Goal: Information Seeking & Learning: Learn about a topic

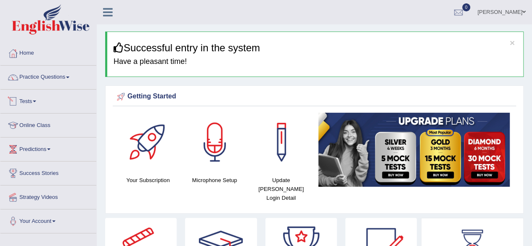
click at [51, 86] on li "Practice Questions Speaking Practice Read Aloud Repeat Sentence Describe Image …" at bounding box center [48, 78] width 96 height 24
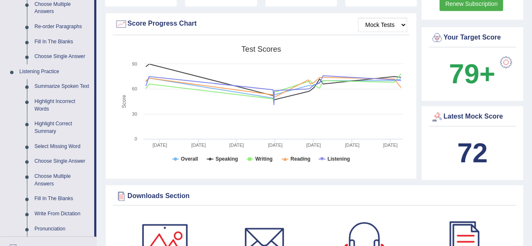
scroll to position [305, 0]
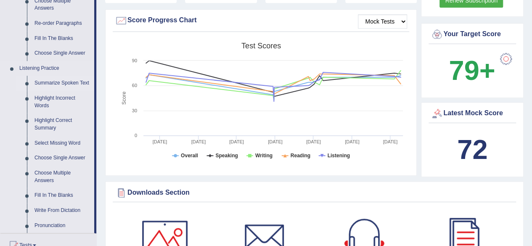
click at [73, 81] on link "Summarize Spoken Text" at bounding box center [62, 83] width 63 height 15
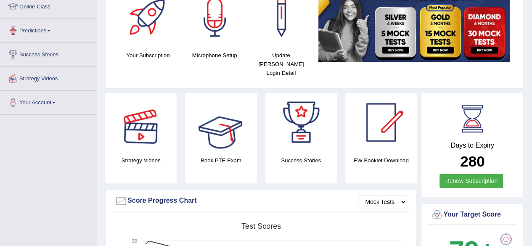
scroll to position [150, 0]
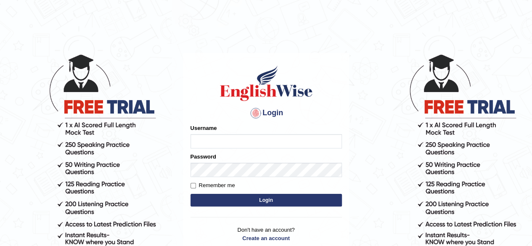
type input "RR12345"
click at [250, 201] on button "Login" at bounding box center [265, 200] width 151 height 13
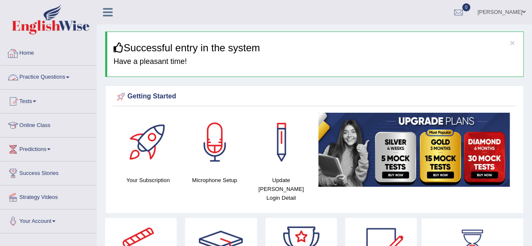
click at [60, 85] on link "Practice Questions" at bounding box center [48, 76] width 96 height 21
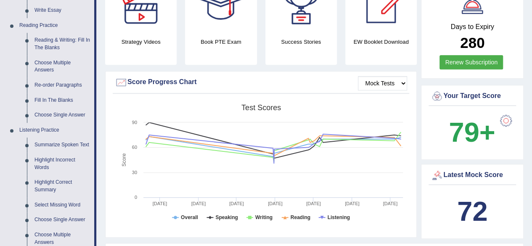
scroll to position [338, 0]
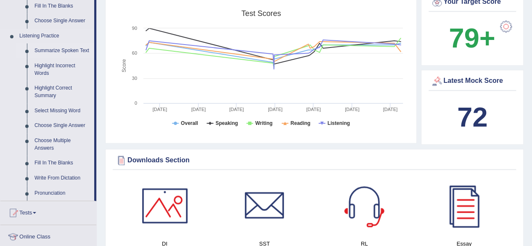
click at [82, 51] on link "Summarize Spoken Text" at bounding box center [62, 50] width 63 height 15
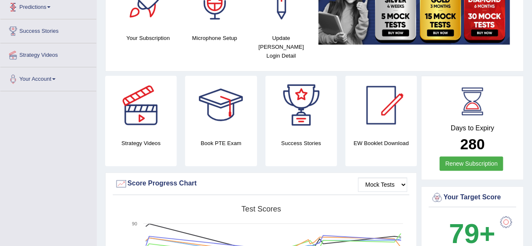
scroll to position [96, 0]
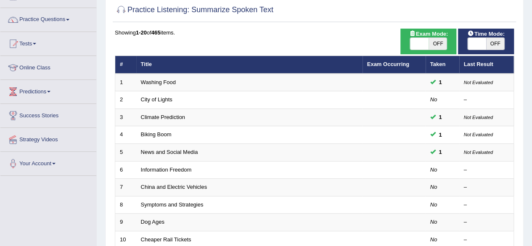
scroll to position [58, 0]
click at [484, 42] on span at bounding box center [477, 44] width 18 height 12
checkbox input "true"
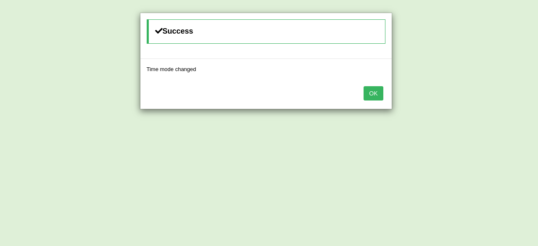
click at [374, 93] on button "OK" at bounding box center [373, 93] width 19 height 14
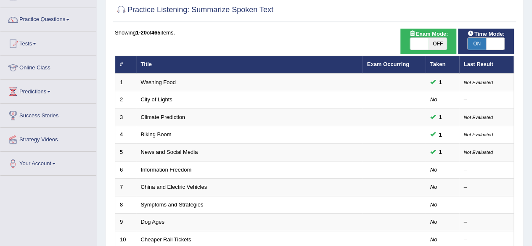
click at [430, 48] on span "OFF" at bounding box center [437, 44] width 18 height 12
checkbox input "true"
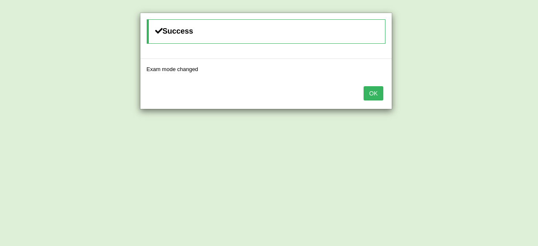
click at [373, 90] on button "OK" at bounding box center [373, 93] width 19 height 14
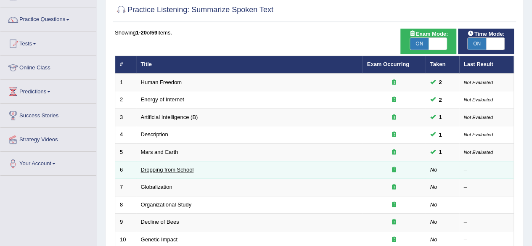
click at [170, 166] on link "Dropping from School" at bounding box center [167, 169] width 53 height 6
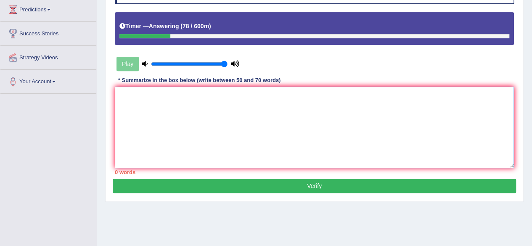
click at [170, 166] on textarea at bounding box center [314, 128] width 399 height 82
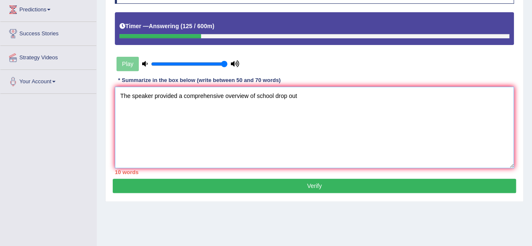
click at [290, 99] on textarea "The speaker provided a comprehensive overview of school drop out" at bounding box center [314, 128] width 399 height 82
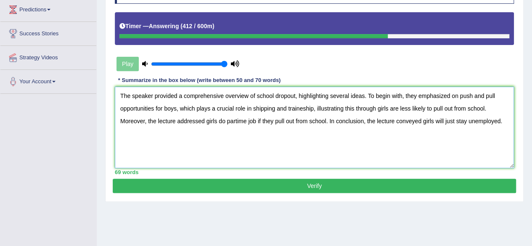
click at [286, 97] on textarea "The speaker provided a comprehensive overview of school dropout, highlighting s…" at bounding box center [314, 128] width 399 height 82
click at [311, 95] on textarea "The speaker provided a comprehensive overview of school dropout, highlighting s…" at bounding box center [314, 128] width 399 height 82
click at [303, 108] on textarea "The speaker provided a comprehensive overview of school dropout, highlighting s…" at bounding box center [314, 128] width 399 height 82
click at [236, 124] on textarea "The speaker provided a comprehensive overview of school dropout, highlighting s…" at bounding box center [314, 128] width 399 height 82
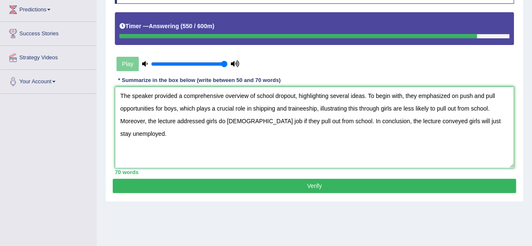
click at [259, 123] on textarea "The speaker provided a comprehensive overview of school dropout, highlighting s…" at bounding box center [314, 128] width 399 height 82
type textarea "The speaker provided a comprehensive overview of school dropout, highlighting s…"
click at [324, 186] on button "Verify" at bounding box center [314, 186] width 403 height 14
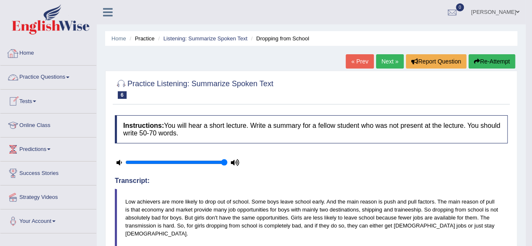
click at [43, 87] on li "Practice Questions Speaking Practice Read Aloud Repeat Sentence Describe Image …" at bounding box center [48, 78] width 96 height 24
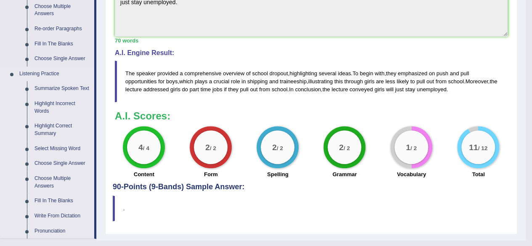
scroll to position [374, 0]
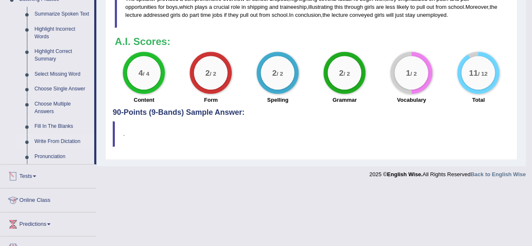
click at [68, 140] on link "Write From Dictation" at bounding box center [62, 141] width 63 height 15
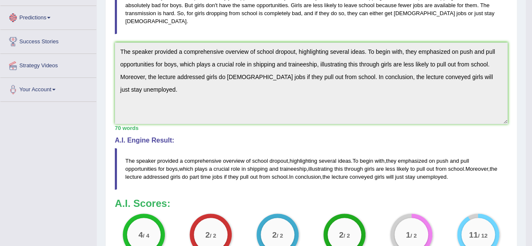
scroll to position [295, 0]
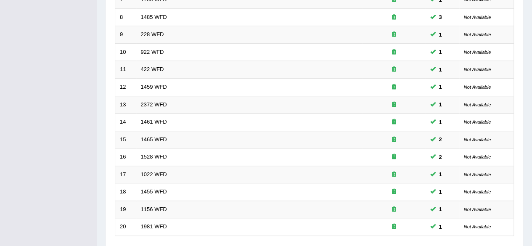
scroll to position [307, 0]
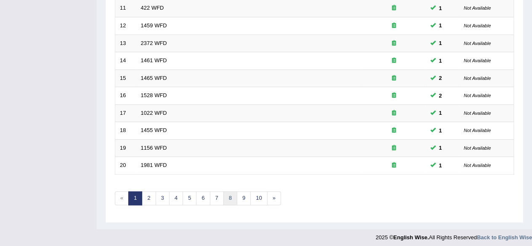
click at [223, 192] on link "8" at bounding box center [230, 198] width 14 height 14
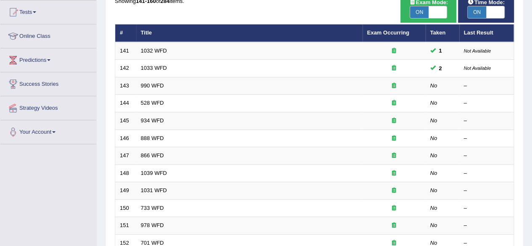
scroll to position [41, 0]
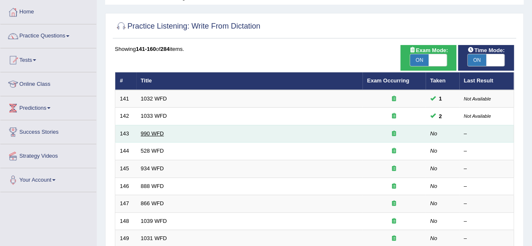
click at [156, 131] on link "990 WFD" at bounding box center [152, 133] width 23 height 6
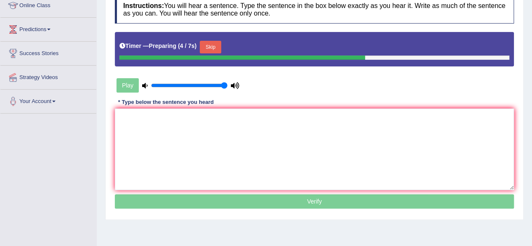
scroll to position [124, 0]
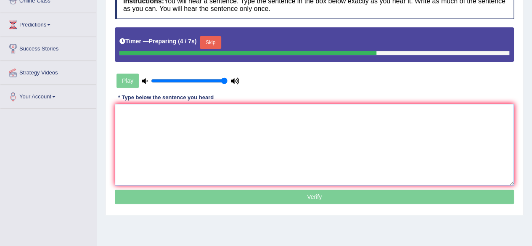
click at [156, 131] on textarea at bounding box center [314, 145] width 399 height 82
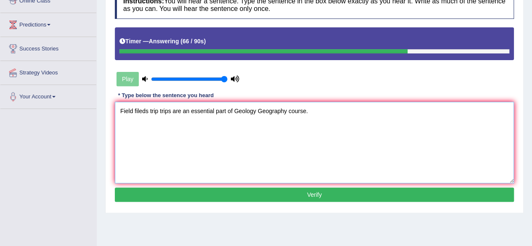
scroll to position [146, 0]
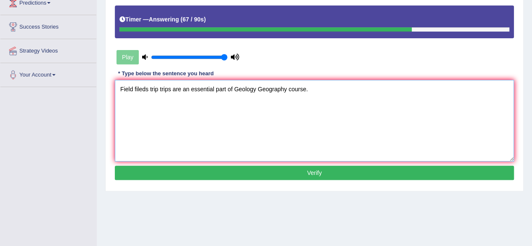
type textarea "Field fileds trip trips are an essential part of Geology Geography course."
click at [248, 169] on button "Verify" at bounding box center [314, 173] width 399 height 14
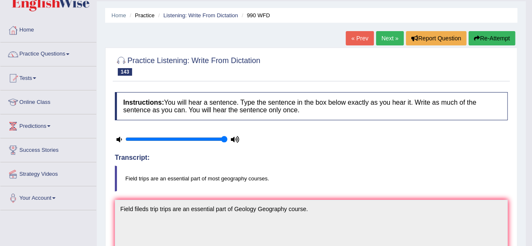
scroll to position [0, 0]
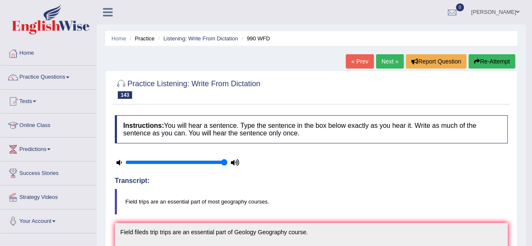
click at [397, 60] on link "Next »" at bounding box center [390, 61] width 28 height 14
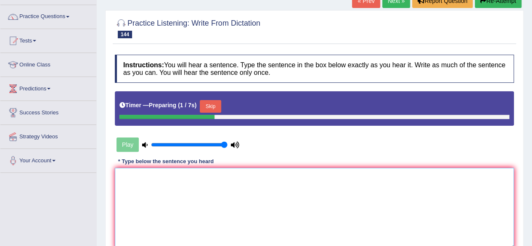
click at [189, 191] on textarea at bounding box center [314, 209] width 399 height 82
click at [210, 108] on button "Skip" at bounding box center [210, 106] width 21 height 13
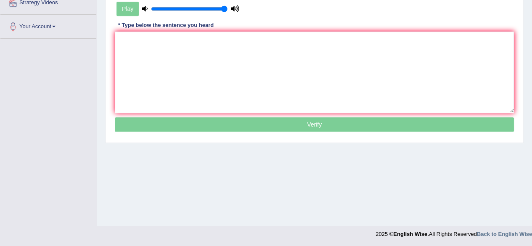
scroll to position [195, 0]
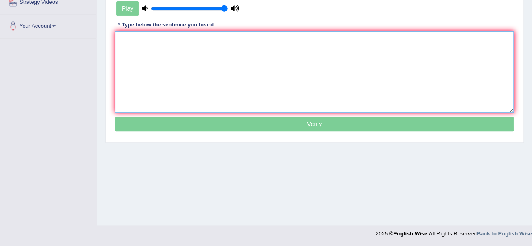
click at [210, 108] on textarea at bounding box center [314, 72] width 399 height 82
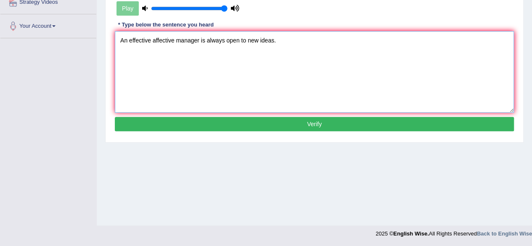
type textarea "An effective affective manager is always open to new ideas."
click at [223, 120] on button "Verify" at bounding box center [314, 124] width 399 height 14
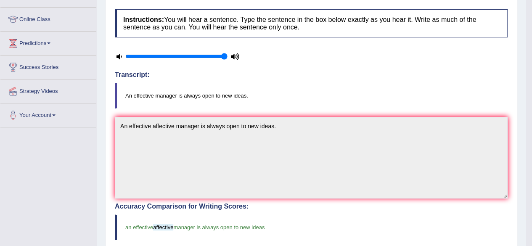
scroll to position [0, 0]
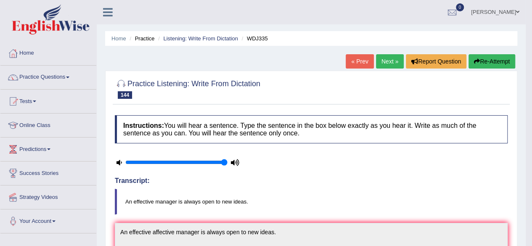
click at [392, 59] on link "Next »" at bounding box center [390, 61] width 28 height 14
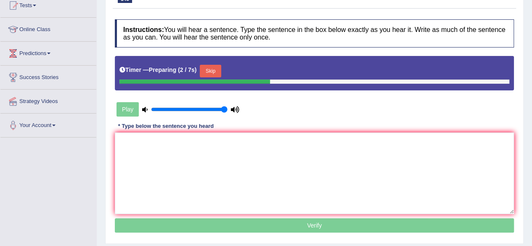
scroll to position [105, 0]
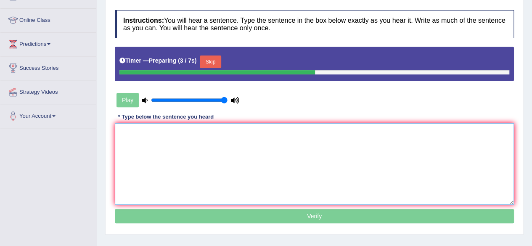
click at [318, 136] on textarea at bounding box center [314, 164] width 399 height 82
click at [214, 62] on button "Skip" at bounding box center [210, 61] width 21 height 13
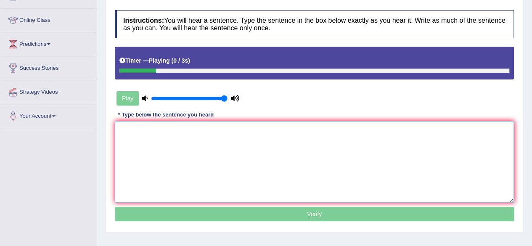
click at [245, 185] on textarea at bounding box center [314, 162] width 399 height 82
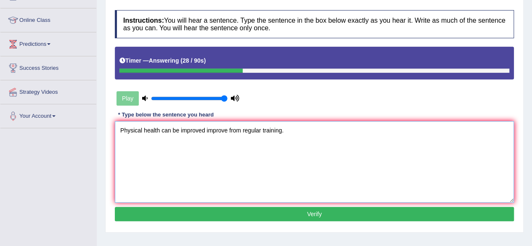
type textarea "Physical health can be improved improve from regular training."
click at [240, 209] on button "Verify" at bounding box center [314, 214] width 399 height 14
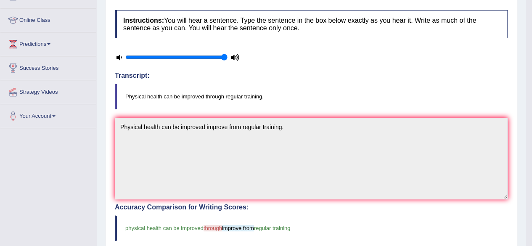
scroll to position [0, 0]
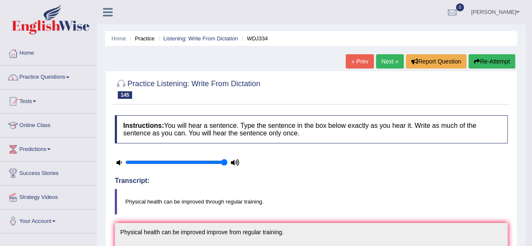
click at [481, 54] on button "Re-Attempt" at bounding box center [491, 61] width 47 height 14
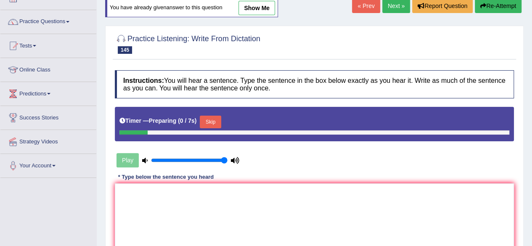
scroll to position [57, 0]
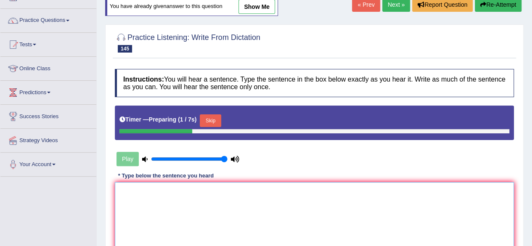
click at [329, 204] on textarea at bounding box center [314, 223] width 399 height 82
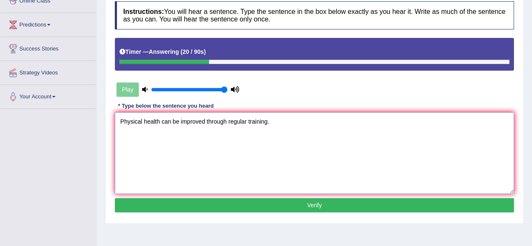
scroll to position [125, 0]
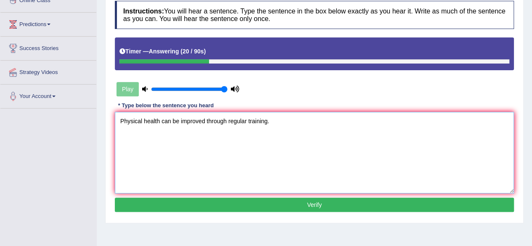
type textarea "Physical health can be improved through regular training."
click at [329, 204] on button "Verify" at bounding box center [314, 205] width 399 height 14
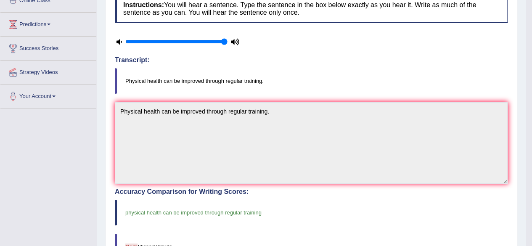
scroll to position [0, 0]
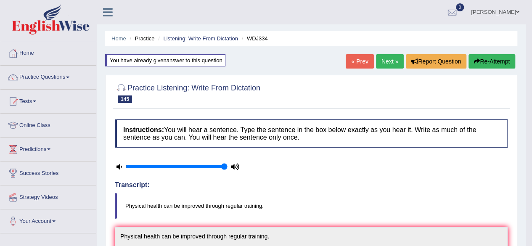
click at [391, 58] on link "Next »" at bounding box center [390, 61] width 28 height 14
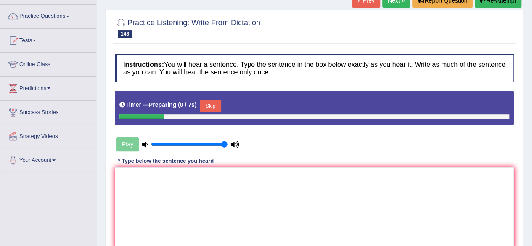
scroll to position [69, 0]
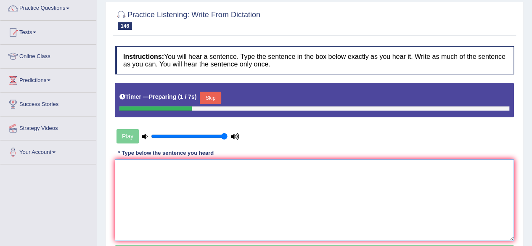
click at [247, 160] on textarea at bounding box center [314, 200] width 399 height 82
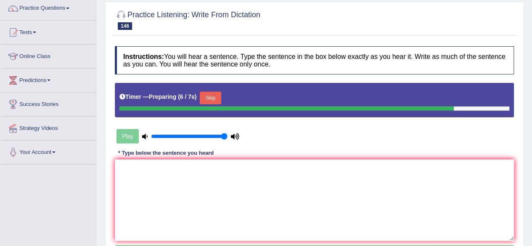
click at [211, 99] on button "Skip" at bounding box center [210, 98] width 21 height 13
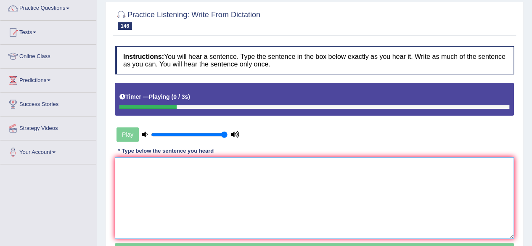
click at [199, 204] on textarea at bounding box center [314, 198] width 399 height 82
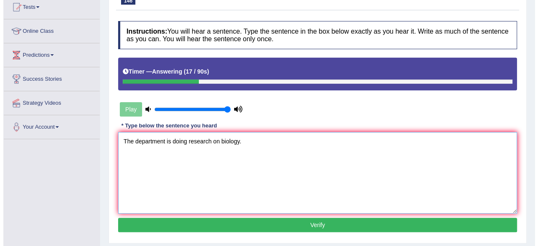
scroll to position [95, 0]
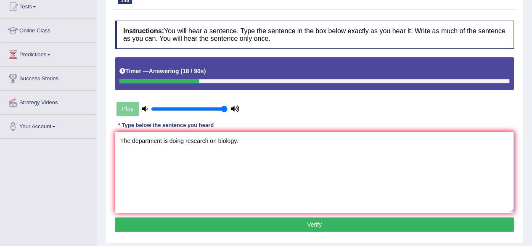
type textarea "The department is doing research on biology."
click at [203, 226] on button "Verify" at bounding box center [314, 224] width 399 height 14
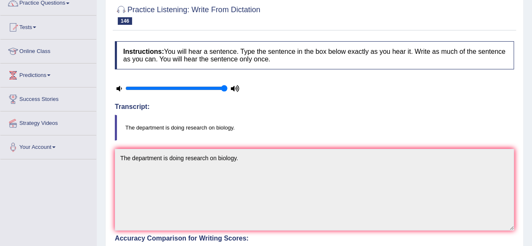
scroll to position [0, 0]
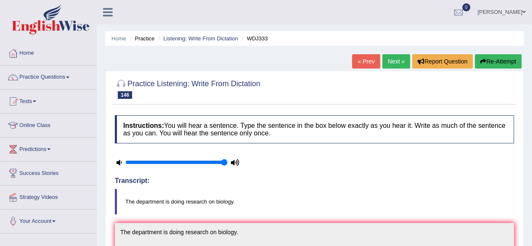
click at [399, 57] on link "Next »" at bounding box center [396, 61] width 28 height 14
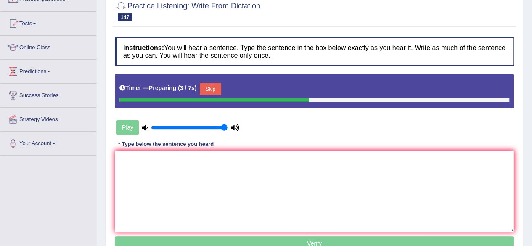
scroll to position [78, 0]
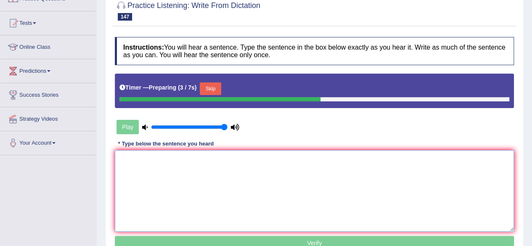
click at [298, 169] on textarea at bounding box center [314, 191] width 399 height 82
click at [219, 85] on button "Skip" at bounding box center [210, 88] width 21 height 13
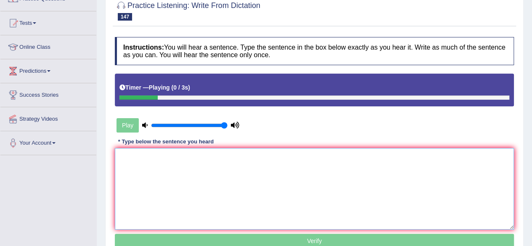
click at [235, 201] on textarea at bounding box center [314, 189] width 399 height 82
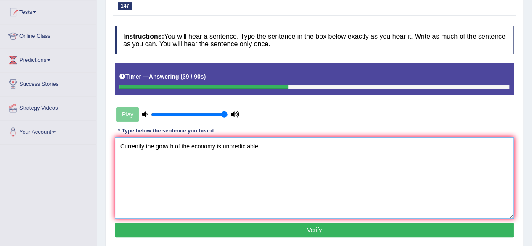
scroll to position [97, 0]
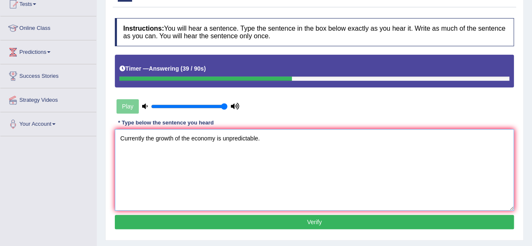
type textarea "Currently the growth of the economy is unpredictable."
click at [228, 219] on button "Verify" at bounding box center [314, 222] width 399 height 14
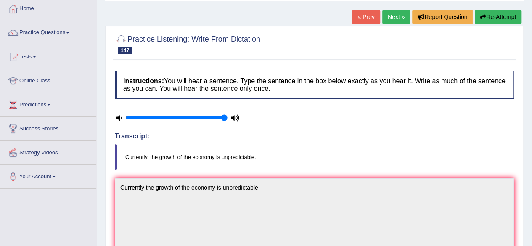
scroll to position [0, 0]
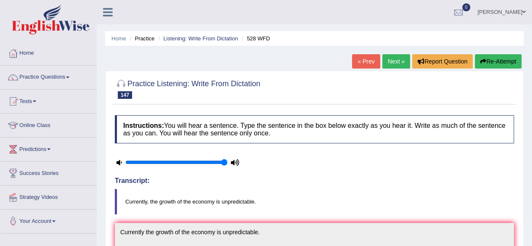
click at [402, 67] on link "Next »" at bounding box center [396, 61] width 28 height 14
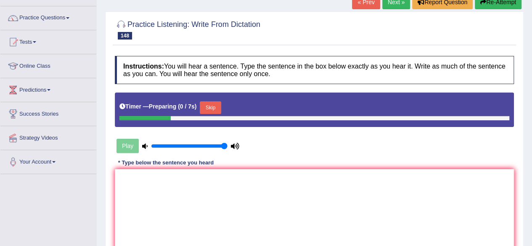
scroll to position [60, 0]
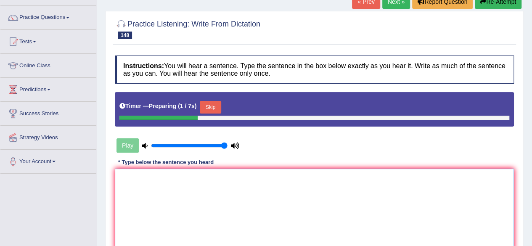
click at [250, 208] on textarea at bounding box center [314, 210] width 399 height 82
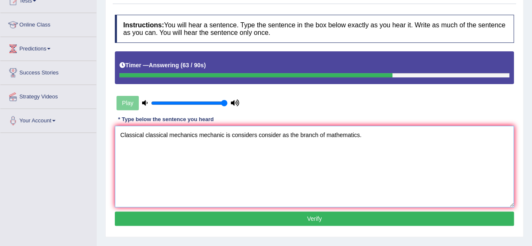
scroll to position [103, 0]
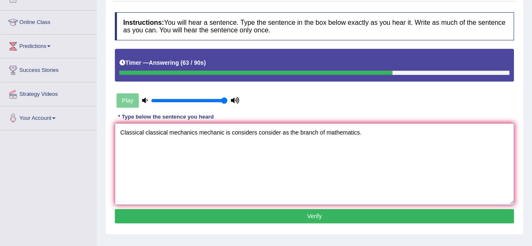
type textarea "Classical classical mechanics mechanic is considers consider as the branch of m…"
click at [250, 209] on button "Verify" at bounding box center [314, 216] width 399 height 14
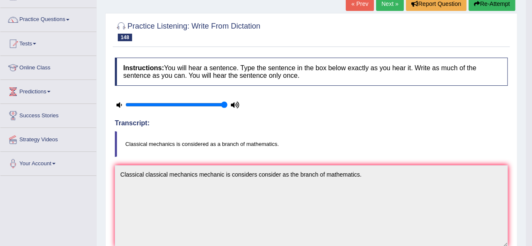
scroll to position [0, 0]
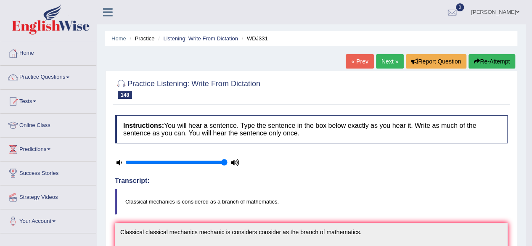
click at [394, 56] on link "Next »" at bounding box center [390, 61] width 28 height 14
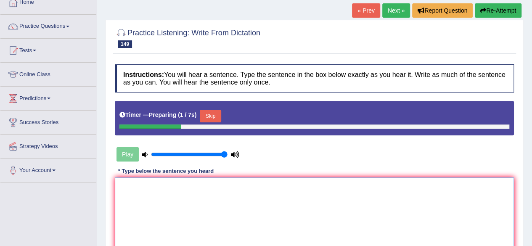
click at [219, 210] on textarea at bounding box center [314, 218] width 399 height 82
click at [220, 114] on button "Skip" at bounding box center [210, 116] width 21 height 13
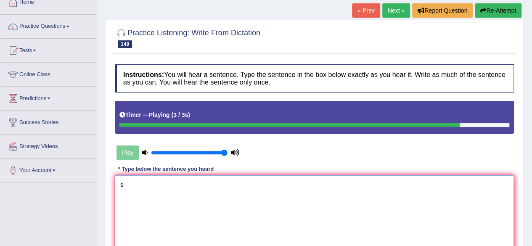
click at [216, 198] on textarea "s" at bounding box center [314, 216] width 399 height 82
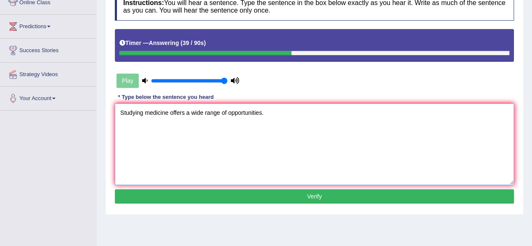
scroll to position [123, 0]
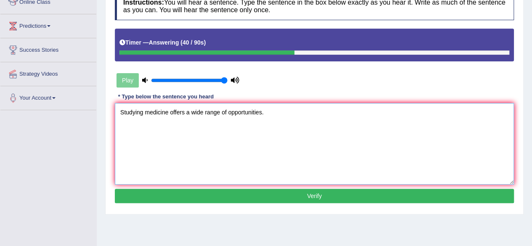
type textarea "Studying medicine offers a wide range of opportunities."
click at [216, 198] on button "Verify" at bounding box center [314, 196] width 399 height 14
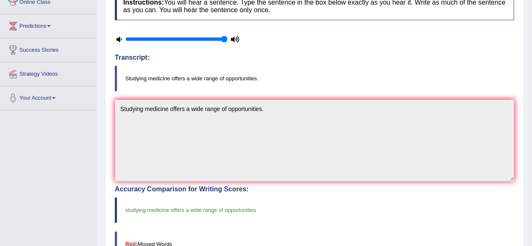
scroll to position [0, 0]
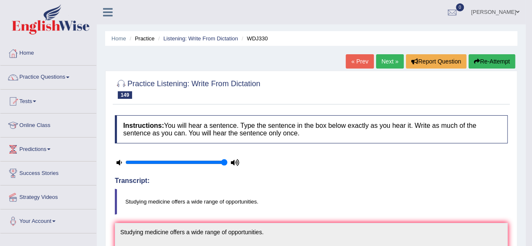
click at [396, 66] on link "Next »" at bounding box center [390, 61] width 28 height 14
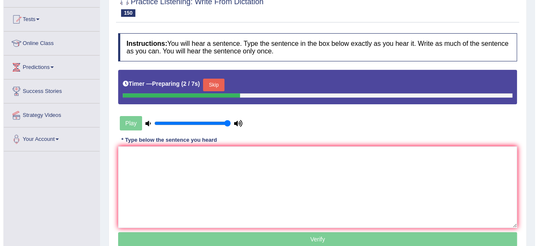
scroll to position [82, 0]
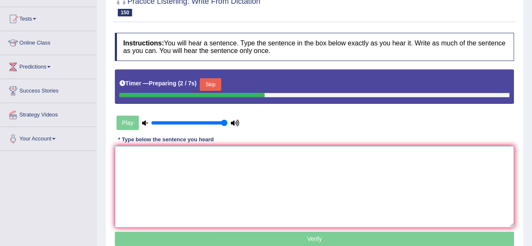
click at [271, 161] on textarea at bounding box center [314, 187] width 399 height 82
click at [208, 86] on button "Skip" at bounding box center [210, 84] width 21 height 13
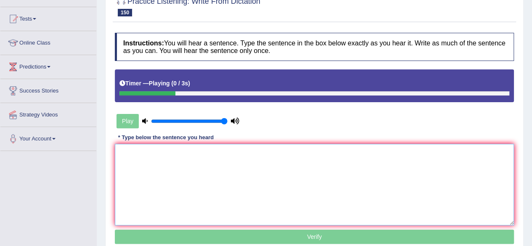
click at [191, 183] on textarea at bounding box center [314, 185] width 399 height 82
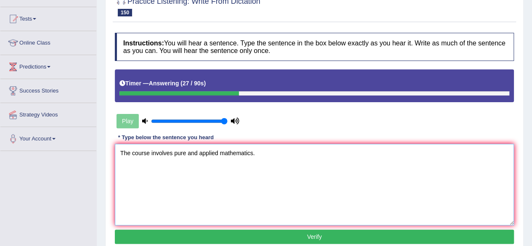
type textarea "The course involves pure and applied mathematics."
click at [197, 230] on button "Verify" at bounding box center [314, 237] width 399 height 14
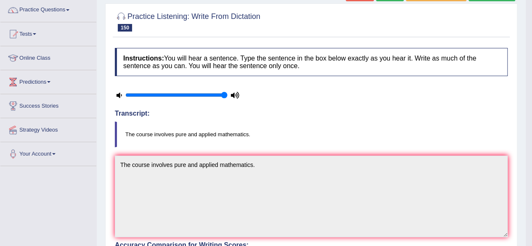
scroll to position [0, 0]
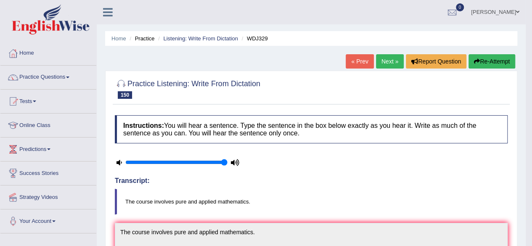
click at [388, 66] on link "Next »" at bounding box center [390, 61] width 28 height 14
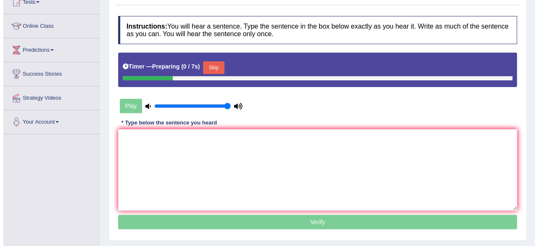
scroll to position [100, 0]
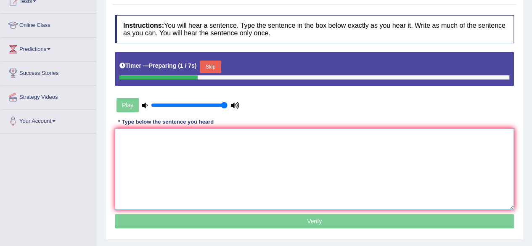
click at [290, 153] on textarea at bounding box center [314, 169] width 399 height 82
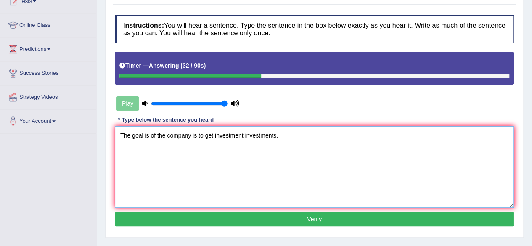
type textarea "The goal is of the company is to get investment investments."
click at [236, 221] on button "Verify" at bounding box center [314, 219] width 399 height 14
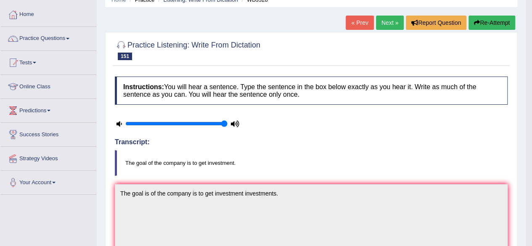
scroll to position [0, 0]
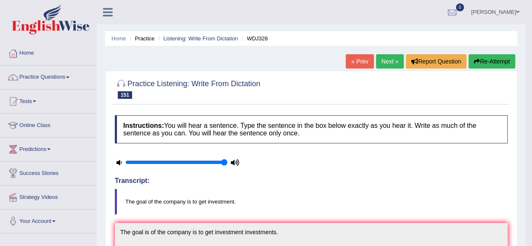
click at [389, 63] on link "Next »" at bounding box center [390, 61] width 28 height 14
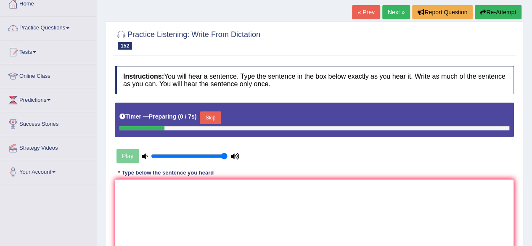
click at [167, 206] on textarea at bounding box center [314, 220] width 399 height 82
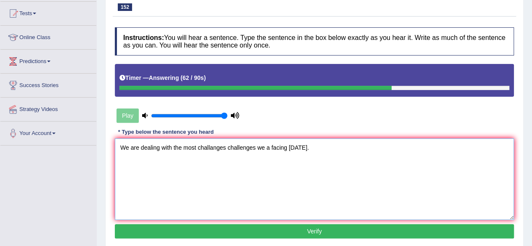
scroll to position [94, 0]
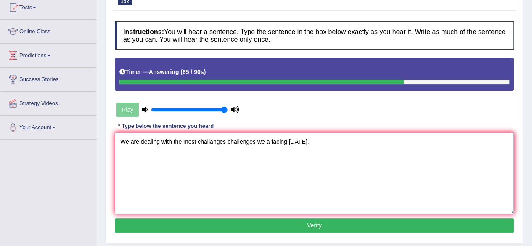
type textarea "We are dealing with the most challanges challenges we a facing today."
click at [221, 224] on button "Verify" at bounding box center [314, 225] width 399 height 14
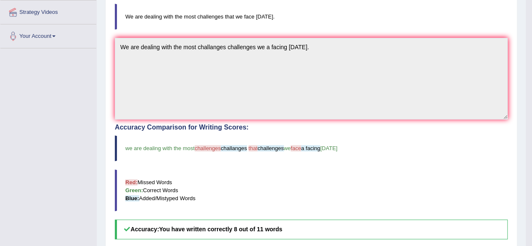
scroll to position [0, 0]
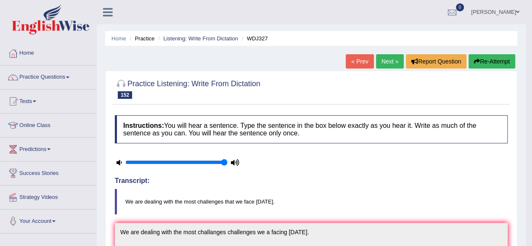
click at [483, 63] on button "Re-Attempt" at bounding box center [491, 61] width 47 height 14
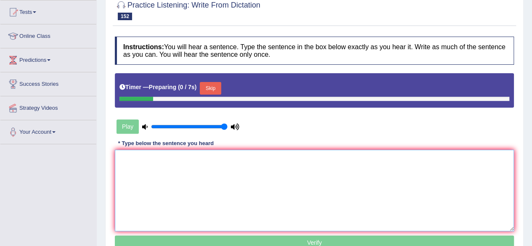
click at [252, 209] on textarea at bounding box center [314, 191] width 399 height 82
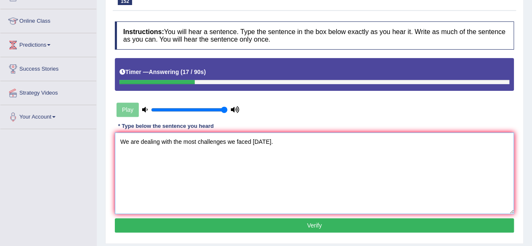
scroll to position [107, 0]
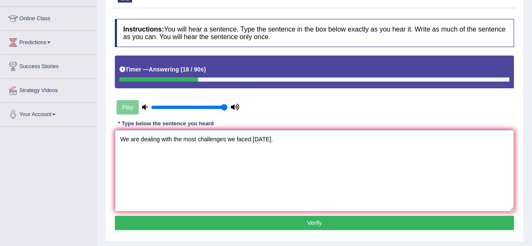
type textarea "We are dealing with the most challenges we faced today."
click at [246, 222] on button "Verify" at bounding box center [314, 223] width 399 height 14
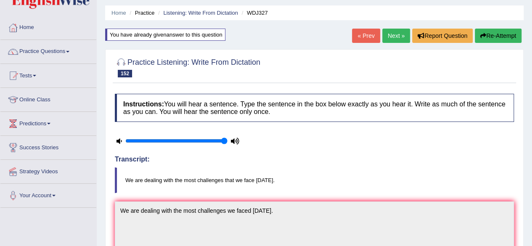
scroll to position [0, 0]
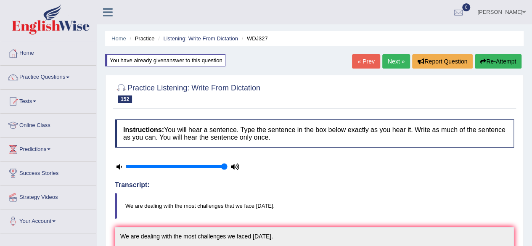
click at [480, 66] on button "Re-Attempt" at bounding box center [498, 61] width 47 height 14
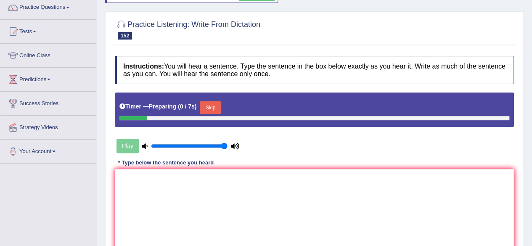
scroll to position [71, 0]
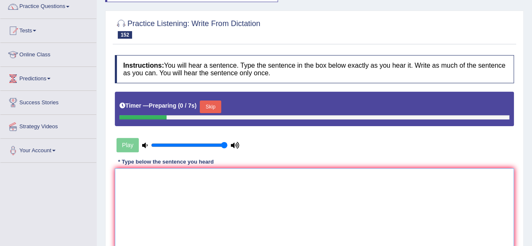
click at [203, 210] on textarea at bounding box center [314, 209] width 399 height 82
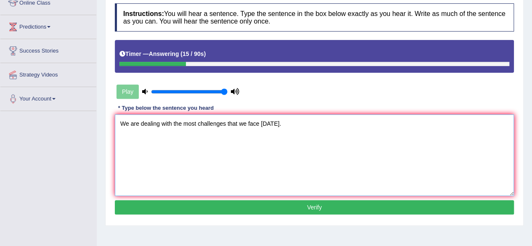
scroll to position [123, 0]
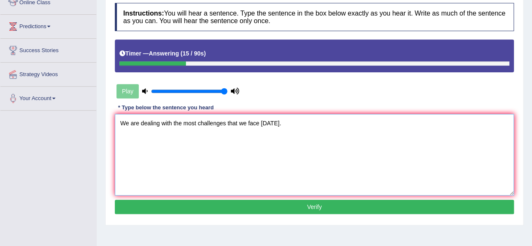
type textarea "We are dealing with the most challenges that we face [DATE]."
click at [203, 210] on button "Verify" at bounding box center [314, 207] width 399 height 14
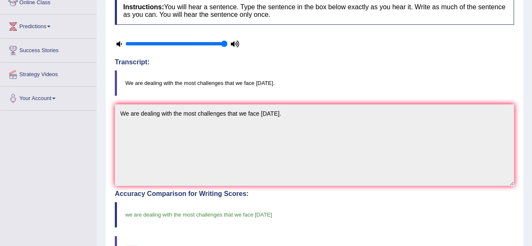
scroll to position [0, 0]
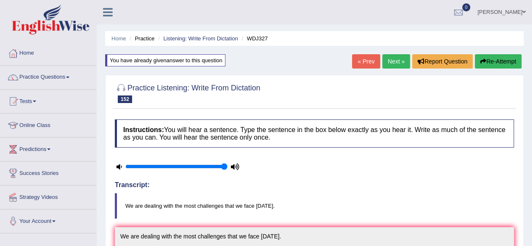
click at [391, 59] on link "Next »" at bounding box center [396, 61] width 28 height 14
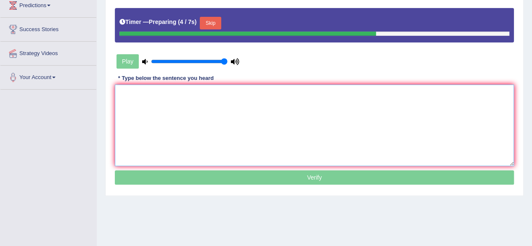
click at [261, 141] on textarea at bounding box center [314, 126] width 399 height 82
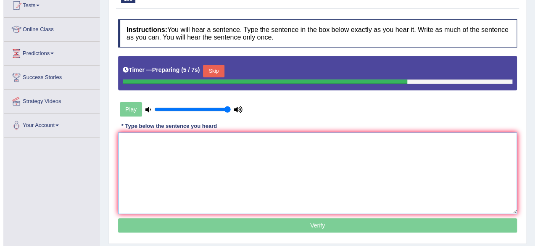
scroll to position [95, 0]
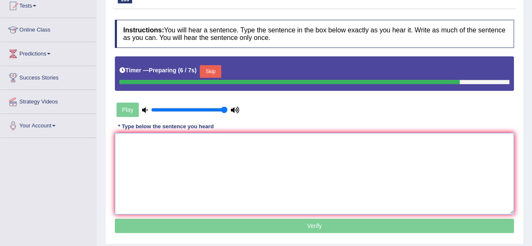
click at [242, 162] on textarea at bounding box center [314, 174] width 399 height 82
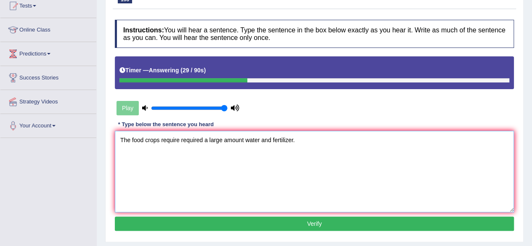
type textarea "The food crops require required a large amount water and fertilizer."
click at [238, 217] on button "Verify" at bounding box center [314, 224] width 399 height 14
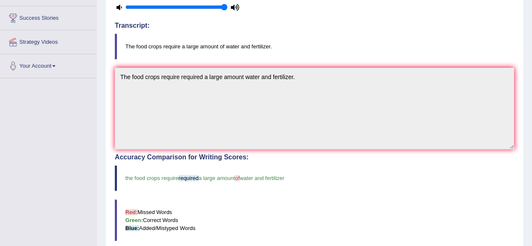
scroll to position [0, 0]
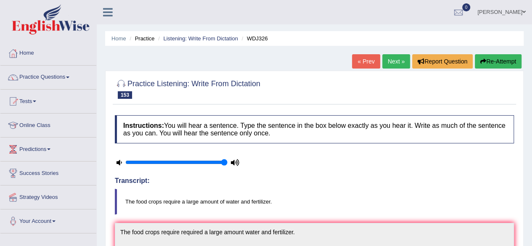
click at [386, 65] on link "Next »" at bounding box center [396, 61] width 28 height 14
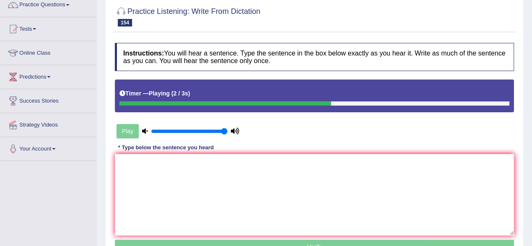
scroll to position [79, 0]
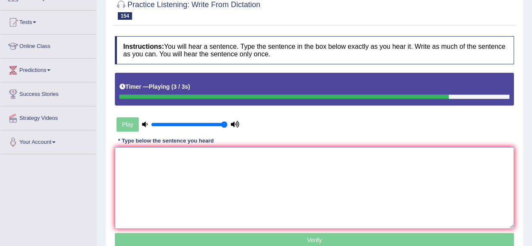
click at [297, 218] on textarea at bounding box center [314, 188] width 399 height 82
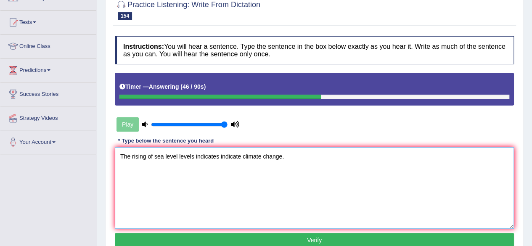
type textarea "The rising of sea level levels indicates indicate climate change."
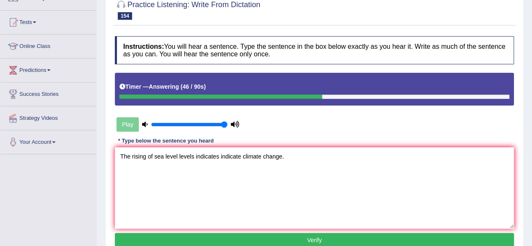
click at [291, 238] on button "Verify" at bounding box center [314, 240] width 399 height 14
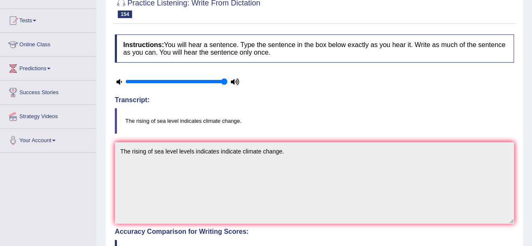
scroll to position [0, 0]
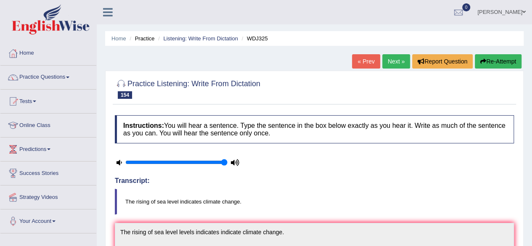
click at [393, 64] on link "Next »" at bounding box center [396, 61] width 28 height 14
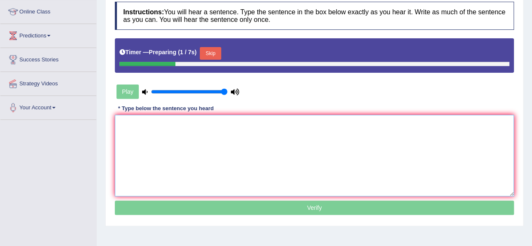
click at [251, 183] on textarea at bounding box center [314, 156] width 399 height 82
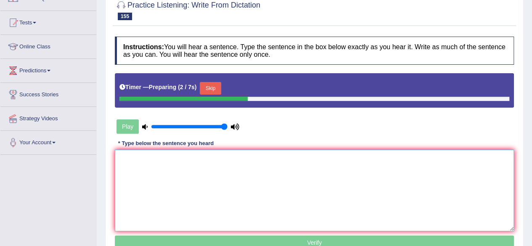
scroll to position [78, 0]
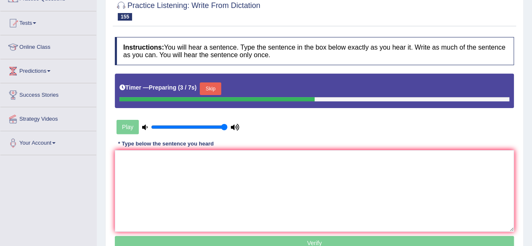
click at [221, 93] on button "Skip" at bounding box center [210, 88] width 21 height 13
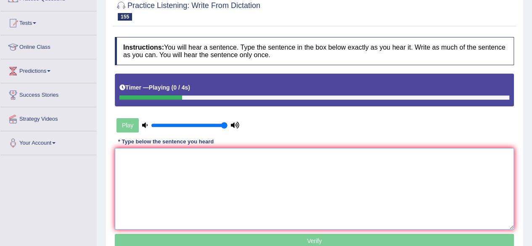
click at [161, 219] on textarea at bounding box center [314, 189] width 399 height 82
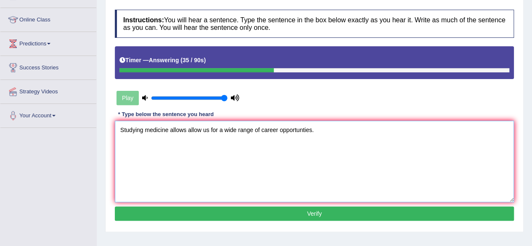
scroll to position [107, 0]
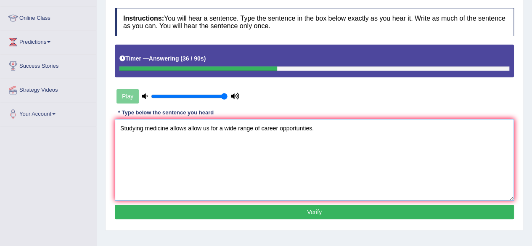
type textarea "Studying medicine allows allow us for a wide range of career opportunties."
click at [188, 209] on button "Verify" at bounding box center [314, 212] width 399 height 14
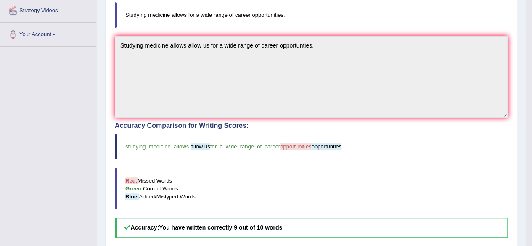
scroll to position [53, 0]
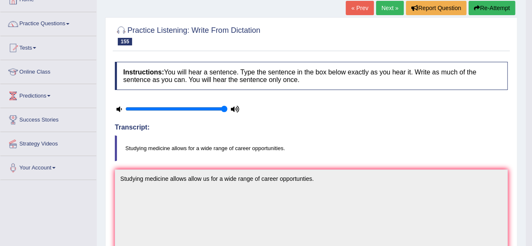
click at [391, 5] on link "Next »" at bounding box center [390, 8] width 28 height 14
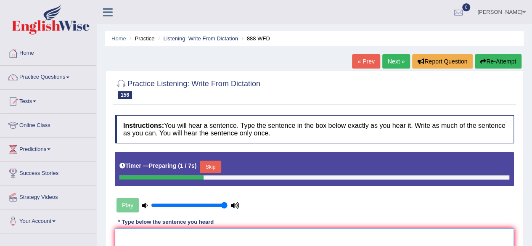
click at [212, 166] on button "Skip" at bounding box center [210, 167] width 21 height 13
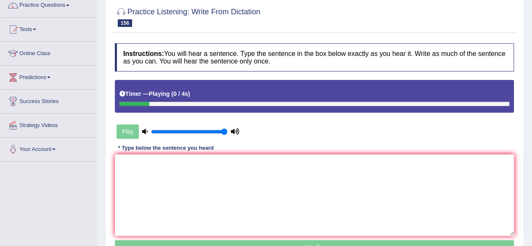
scroll to position [72, 0]
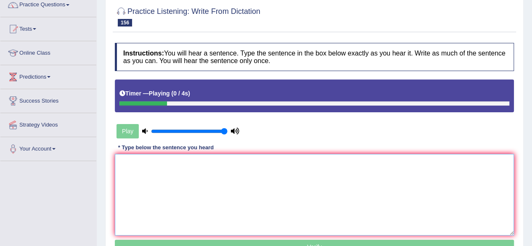
click at [212, 166] on textarea at bounding box center [314, 195] width 399 height 82
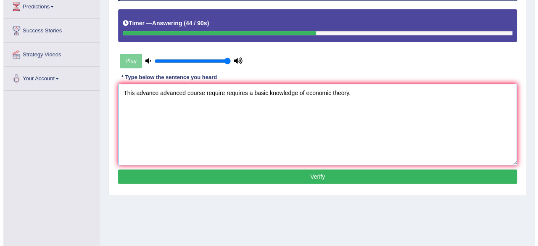
scroll to position [143, 0]
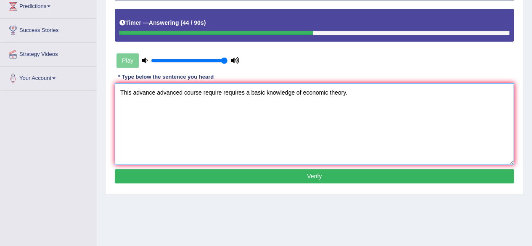
type textarea "This advance advanced course require requires a basic knowledge of economic the…"
click at [230, 169] on button "Verify" at bounding box center [314, 176] width 399 height 14
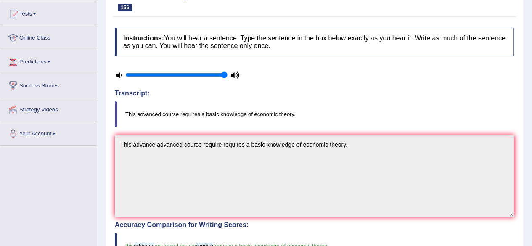
scroll to position [0, 0]
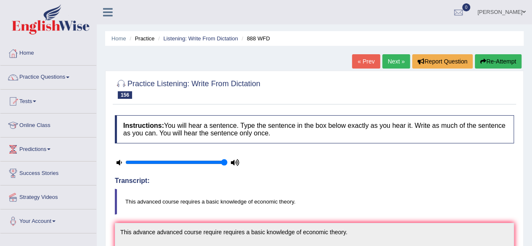
click at [394, 66] on link "Next »" at bounding box center [396, 61] width 28 height 14
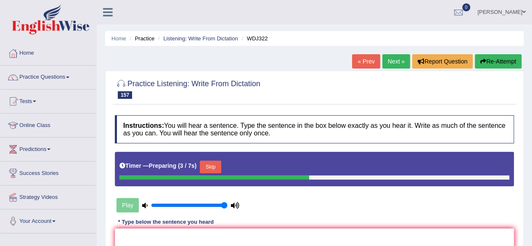
drag, startPoint x: 486, startPoint y: 215, endPoint x: 434, endPoint y: 216, distance: 52.2
click at [486, 215] on div "Instructions: You will hear a sentence. Type the sentence in the box below exac…" at bounding box center [314, 223] width 403 height 224
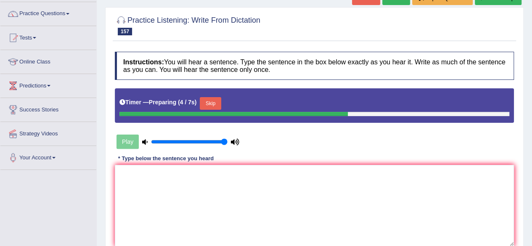
scroll to position [65, 0]
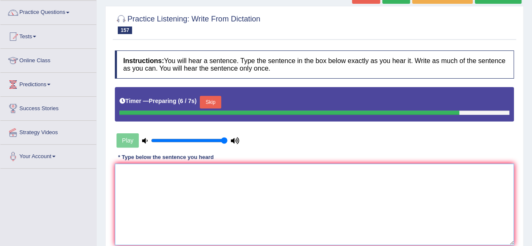
drag, startPoint x: 373, startPoint y: 211, endPoint x: 214, endPoint y: 95, distance: 196.9
click at [214, 95] on div "Instructions: You will hear a sentence. Type the sentence in the box below exac…" at bounding box center [314, 158] width 403 height 224
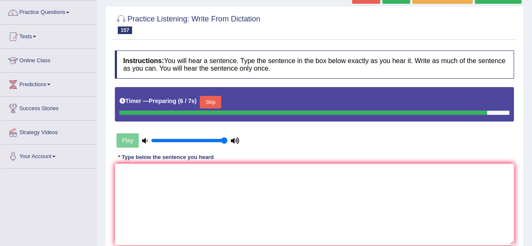
click at [214, 96] on button "Skip" at bounding box center [210, 102] width 21 height 13
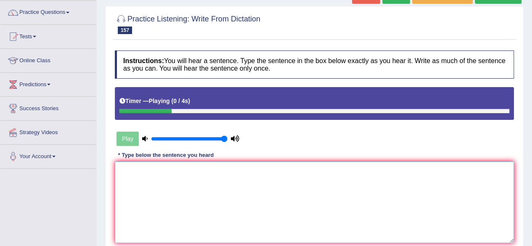
click at [189, 162] on textarea at bounding box center [314, 202] width 399 height 82
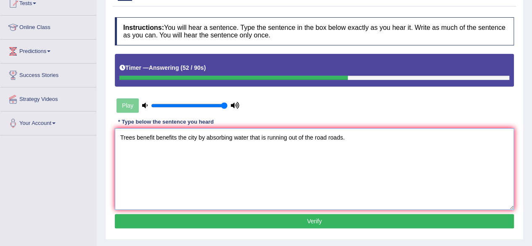
scroll to position [107, 0]
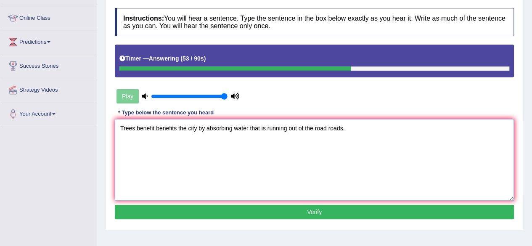
type textarea "Trees benefit benefits the city by absorbing water that is running out of the r…"
click at [211, 208] on button "Verify" at bounding box center [314, 212] width 399 height 14
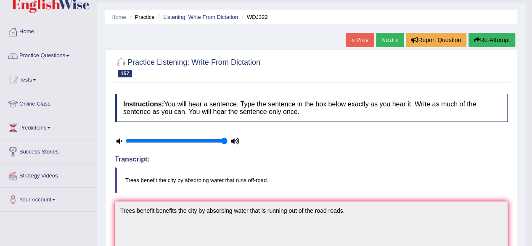
scroll to position [0, 0]
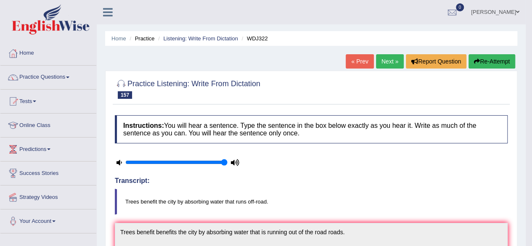
click at [483, 62] on button "Re-Attempt" at bounding box center [491, 61] width 47 height 14
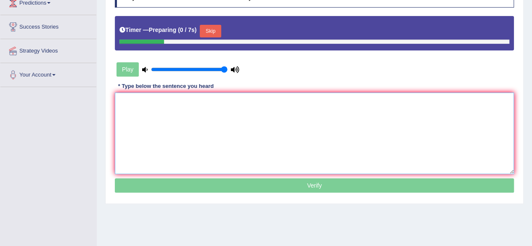
click at [262, 123] on textarea at bounding box center [314, 133] width 399 height 82
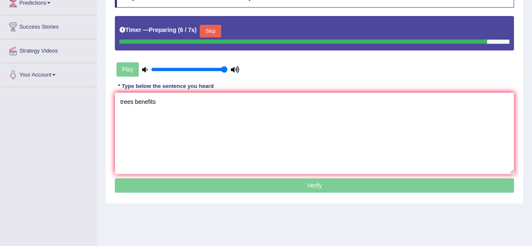
click at [219, 27] on button "Skip" at bounding box center [210, 31] width 21 height 13
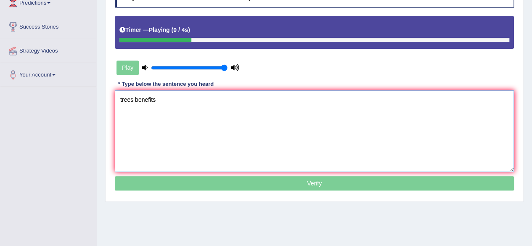
click at [184, 115] on textarea "trees benefits" at bounding box center [314, 131] width 399 height 82
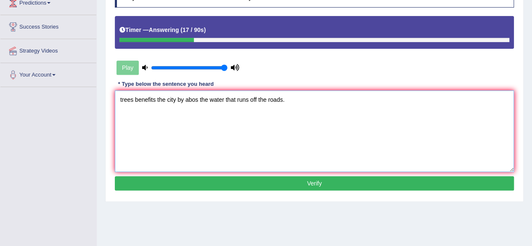
type textarea "trees benefits the city by abos the water that runs off the roads."
type input "0.6"
click at [196, 67] on input "range" at bounding box center [189, 67] width 77 height 7
click at [126, 101] on textarea "trees benefits the city by abos the water that runs off the roads." at bounding box center [314, 131] width 399 height 82
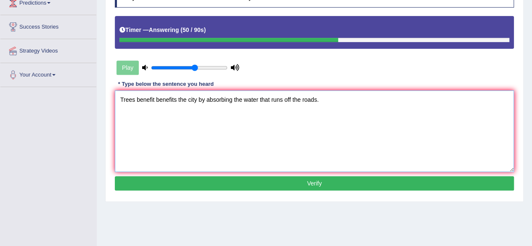
type textarea "Trees benefit benefits the city by absorbing the water that runs off the roads."
click at [198, 180] on button "Verify" at bounding box center [314, 183] width 399 height 14
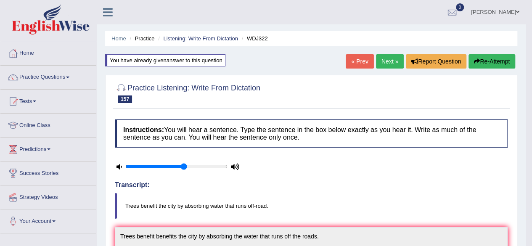
click at [381, 58] on link "Next »" at bounding box center [390, 61] width 28 height 14
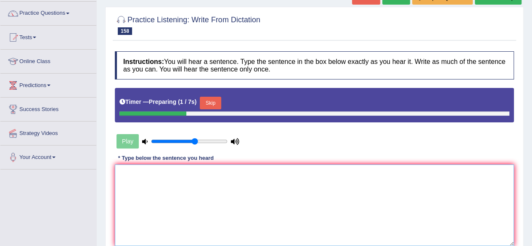
click at [219, 184] on textarea at bounding box center [314, 205] width 399 height 82
click at [216, 103] on button "Skip" at bounding box center [210, 103] width 21 height 13
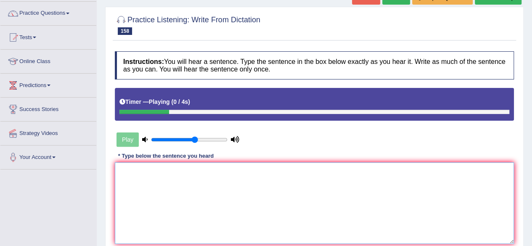
click at [174, 201] on textarea at bounding box center [314, 203] width 399 height 82
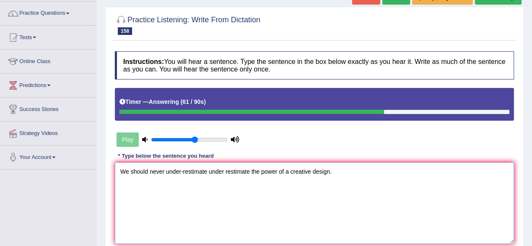
click at [225, 170] on textarea "We should never under-restimate under restimate the power of a creative design." at bounding box center [314, 203] width 399 height 82
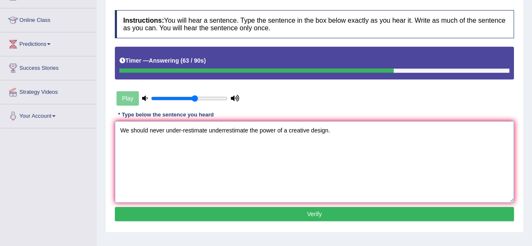
scroll to position [110, 0]
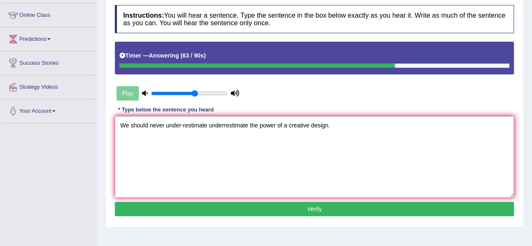
type textarea "We should never under-restimate underrestimate the power of a creative design."
click at [266, 207] on button "Verify" at bounding box center [314, 209] width 399 height 14
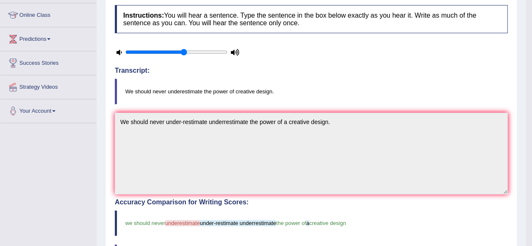
scroll to position [0, 0]
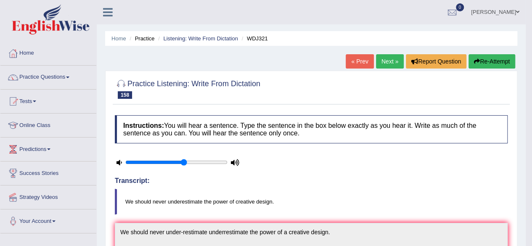
click at [385, 54] on link "Next »" at bounding box center [390, 61] width 28 height 14
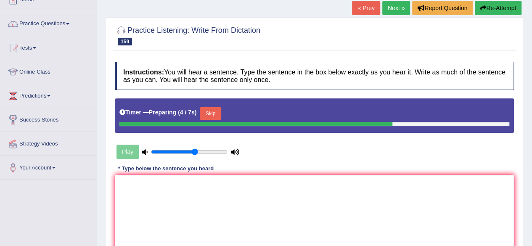
scroll to position [54, 0]
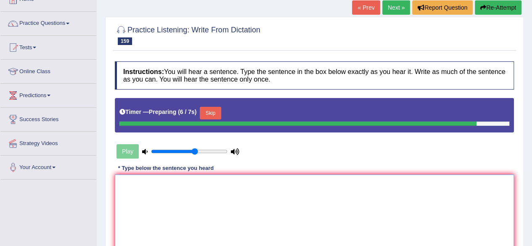
drag, startPoint x: 247, startPoint y: 201, endPoint x: 219, endPoint y: 106, distance: 98.7
click at [219, 106] on div "Instructions: You will hear a sentence. Type the sentence in the box below exac…" at bounding box center [314, 169] width 403 height 224
click at [219, 107] on button "Skip" at bounding box center [210, 113] width 21 height 13
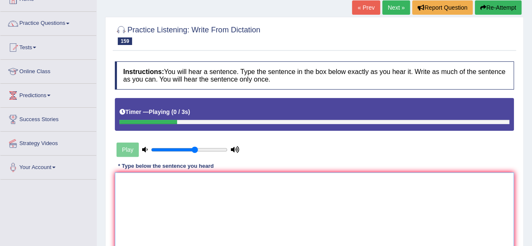
click at [193, 205] on textarea at bounding box center [314, 213] width 399 height 82
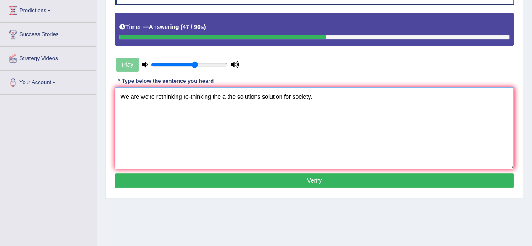
scroll to position [143, 0]
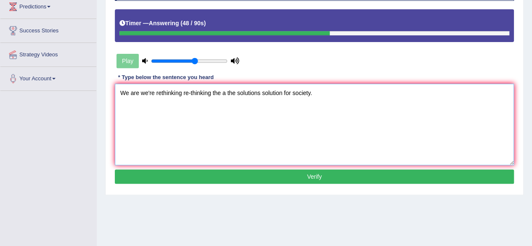
type textarea "We are we're rethinking re-thinking the a the solutions solution for society."
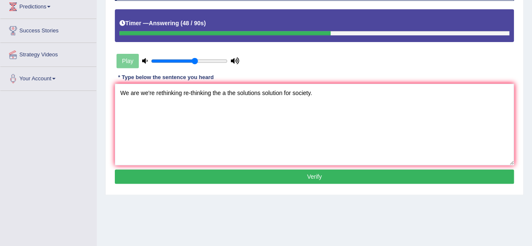
click at [221, 180] on button "Verify" at bounding box center [314, 176] width 399 height 14
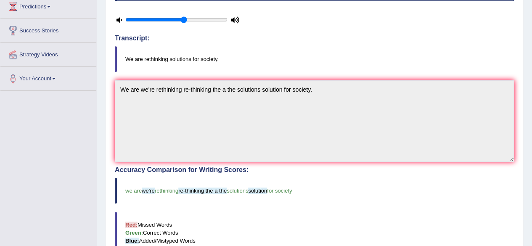
scroll to position [0, 0]
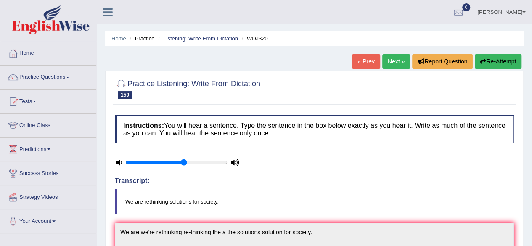
click at [402, 59] on link "Next »" at bounding box center [396, 61] width 28 height 14
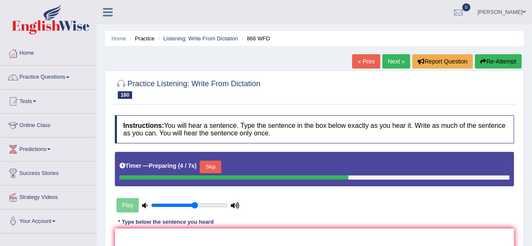
click at [228, 206] on div "Play" at bounding box center [178, 205] width 126 height 21
type input "1"
click at [226, 203] on input "range" at bounding box center [189, 205] width 77 height 7
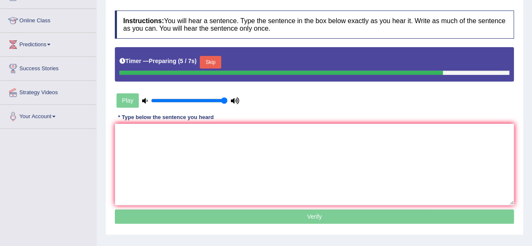
scroll to position [105, 0]
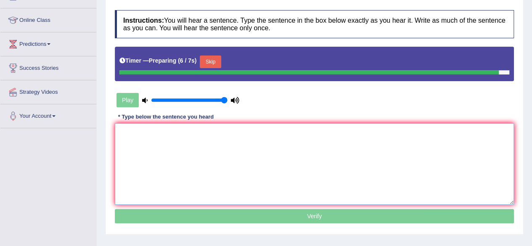
click at [209, 174] on textarea at bounding box center [314, 164] width 399 height 82
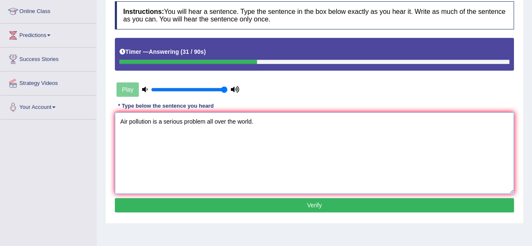
scroll to position [116, 0]
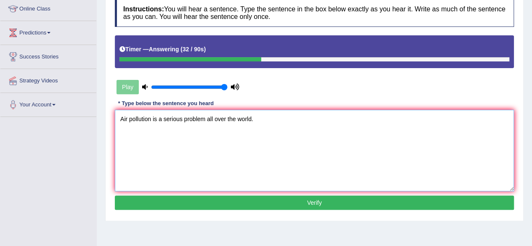
type textarea "Air pollution is a serious problem all over the world."
click at [197, 200] on button "Verify" at bounding box center [314, 203] width 399 height 14
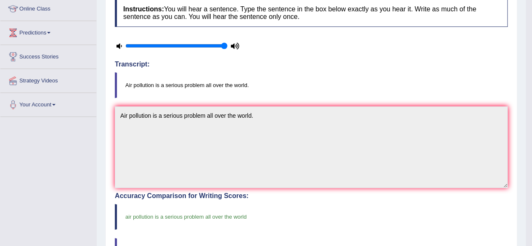
scroll to position [0, 0]
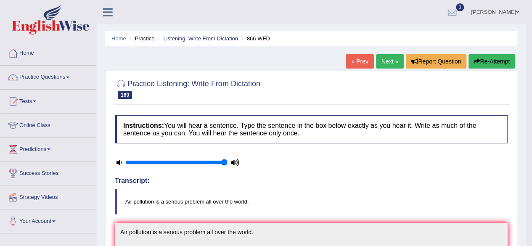
click at [388, 63] on link "Next »" at bounding box center [390, 61] width 28 height 14
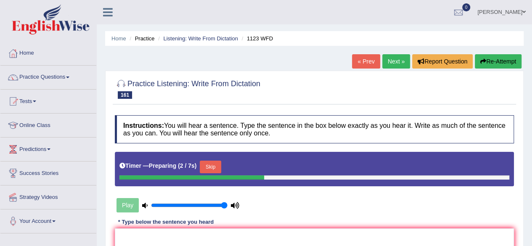
scroll to position [58, 0]
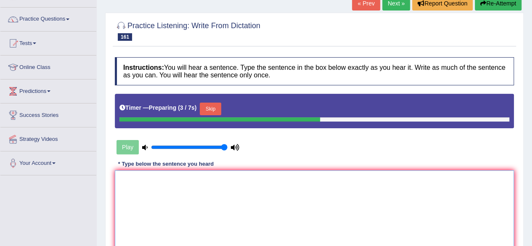
click at [250, 180] on textarea at bounding box center [314, 211] width 399 height 82
click at [206, 104] on button "Skip" at bounding box center [210, 109] width 21 height 13
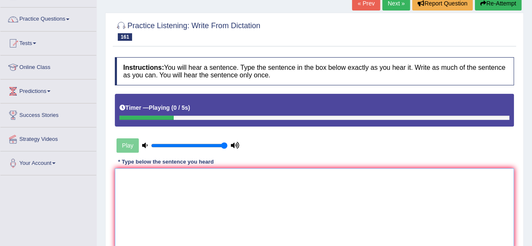
click at [192, 225] on textarea at bounding box center [314, 209] width 399 height 82
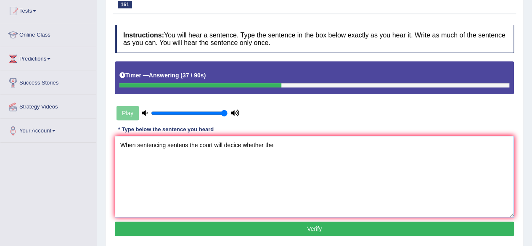
scroll to position [92, 0]
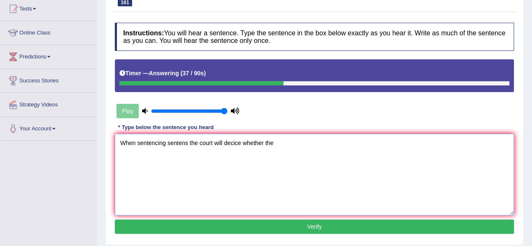
type textarea "When sentencing sentens the court will decice whether the"
click at [192, 225] on button "Verify" at bounding box center [314, 226] width 399 height 14
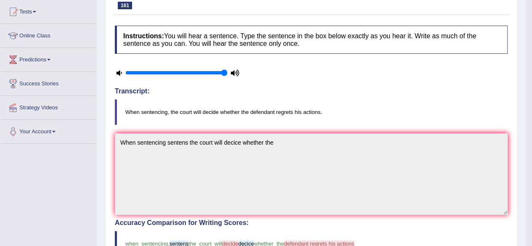
scroll to position [0, 0]
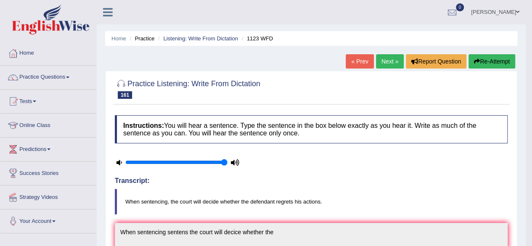
click at [383, 57] on link "Next »" at bounding box center [390, 61] width 28 height 14
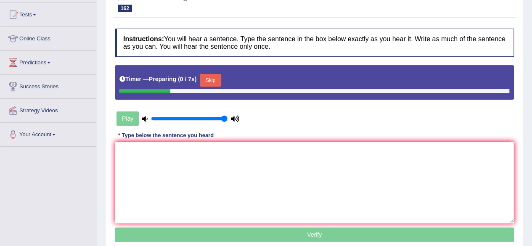
scroll to position [79, 0]
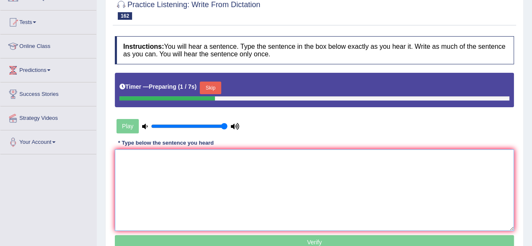
click at [248, 158] on textarea at bounding box center [314, 190] width 399 height 82
drag, startPoint x: 216, startPoint y: 82, endPoint x: 180, endPoint y: 229, distance: 151.3
click at [180, 229] on div "Instructions: You will hear a sentence. Type the sentence in the box below exac…" at bounding box center [314, 144] width 403 height 224
click at [180, 229] on textarea at bounding box center [314, 190] width 399 height 82
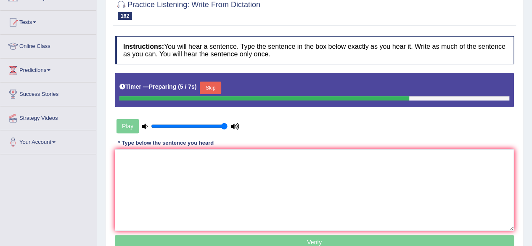
click at [212, 91] on button "Skip" at bounding box center [210, 88] width 21 height 13
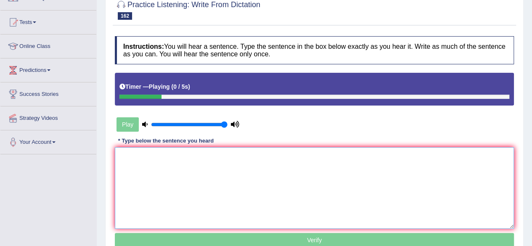
click at [189, 191] on textarea at bounding box center [314, 188] width 399 height 82
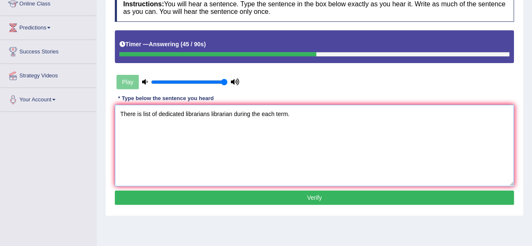
scroll to position [125, 0]
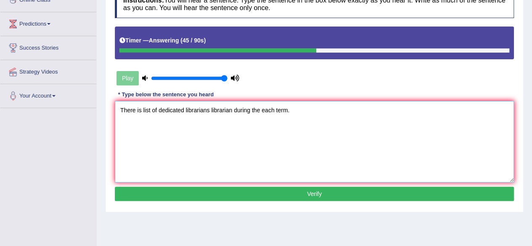
type textarea "There is list of dedicated librarians librarian during the each term."
click at [189, 191] on button "Verify" at bounding box center [314, 194] width 399 height 14
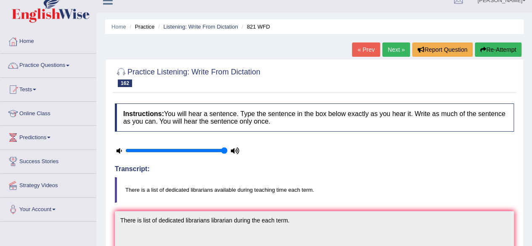
scroll to position [0, 0]
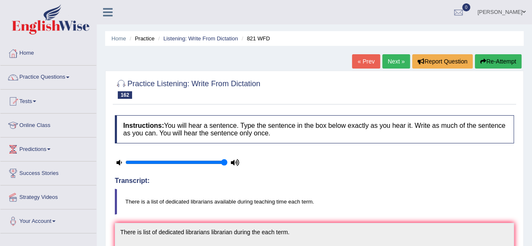
click at [494, 63] on button "Re-Attempt" at bounding box center [498, 61] width 47 height 14
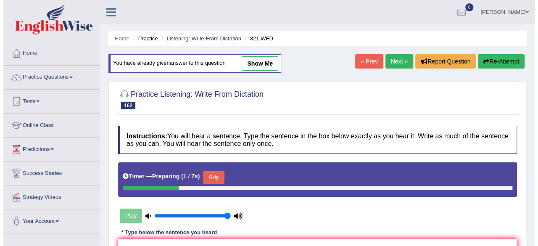
scroll to position [92, 0]
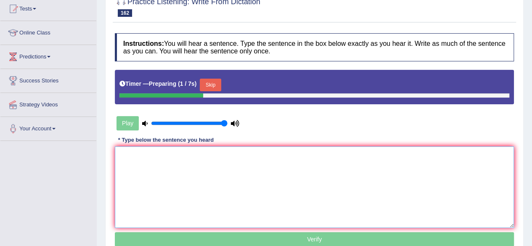
click at [187, 188] on textarea at bounding box center [314, 187] width 399 height 82
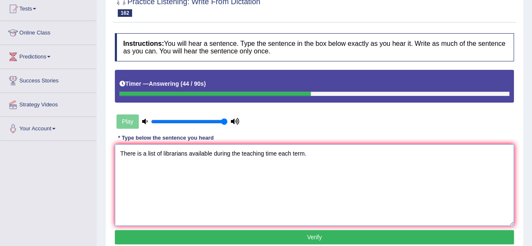
click at [156, 154] on textarea "There is a list of librarians available during the teaching time each term." at bounding box center [314, 185] width 399 height 82
click at [155, 152] on textarea "There is a list didicated of librarians available during the teaching time each…" at bounding box center [314, 185] width 399 height 82
click at [169, 152] on textarea "There is a list of didicated of librarians available during the teaching time e…" at bounding box center [314, 185] width 399 height 82
click at [194, 152] on textarea "There is a list of dedicated of librarians available during the teaching time e…" at bounding box center [314, 185] width 399 height 82
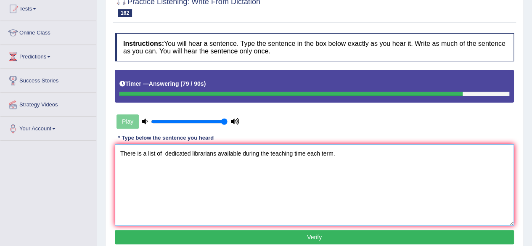
type textarea "There is a list of dedicated librarians available during the teaching time each…"
click at [246, 234] on button "Verify" at bounding box center [314, 237] width 399 height 14
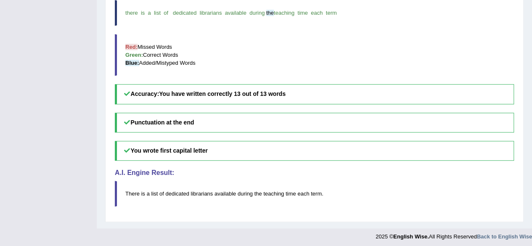
scroll to position [0, 0]
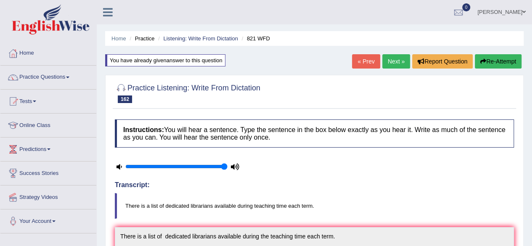
click at [399, 59] on link "Next »" at bounding box center [396, 61] width 28 height 14
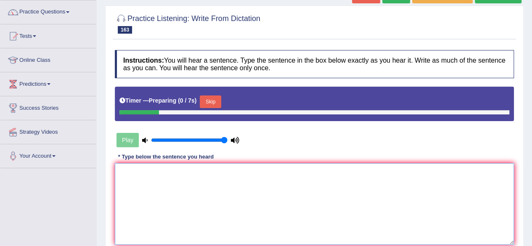
click at [251, 210] on textarea at bounding box center [314, 204] width 399 height 82
click at [210, 96] on div "Timer — Preparing ( 2 / 7s ) Skip" at bounding box center [314, 101] width 390 height 17
click at [210, 96] on button "Skip" at bounding box center [210, 101] width 21 height 13
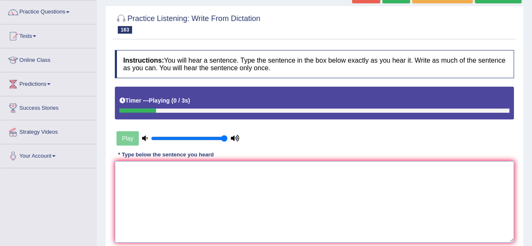
click at [195, 194] on textarea at bounding box center [314, 202] width 399 height 82
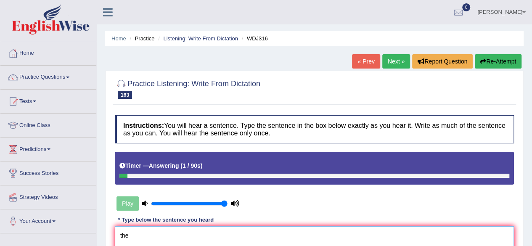
type textarea "the"
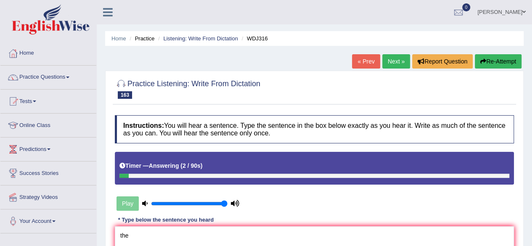
click at [495, 62] on button "Re-Attempt" at bounding box center [498, 61] width 47 height 14
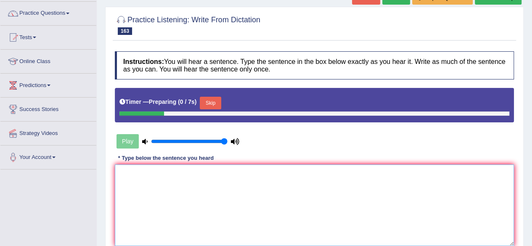
click at [243, 213] on textarea at bounding box center [314, 205] width 399 height 82
click at [196, 180] on textarea at bounding box center [314, 205] width 399 height 82
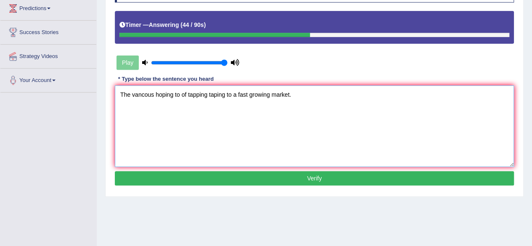
scroll to position [141, 0]
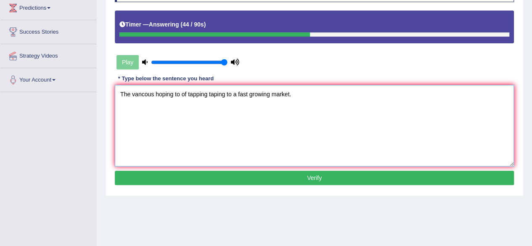
type textarea "The vancous hoping to of tapping taping to a fast growing market."
click at [196, 180] on button "Verify" at bounding box center [314, 178] width 399 height 14
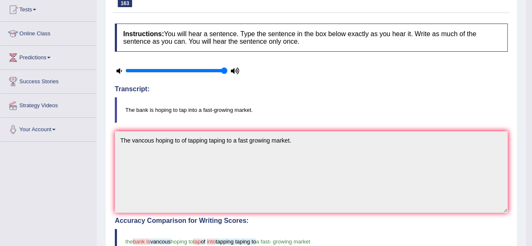
scroll to position [0, 0]
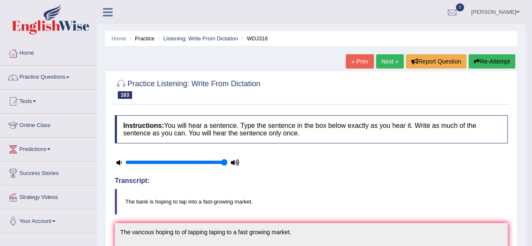
click at [385, 58] on link "Next »" at bounding box center [390, 61] width 28 height 14
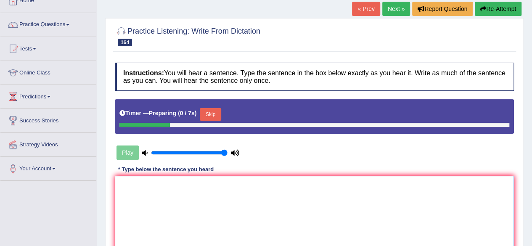
click at [160, 199] on textarea at bounding box center [314, 217] width 399 height 82
click at [214, 113] on button "Skip" at bounding box center [210, 114] width 21 height 13
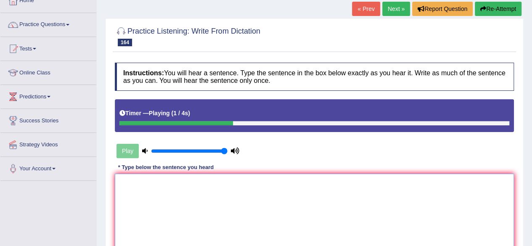
click at [181, 218] on textarea at bounding box center [314, 215] width 399 height 82
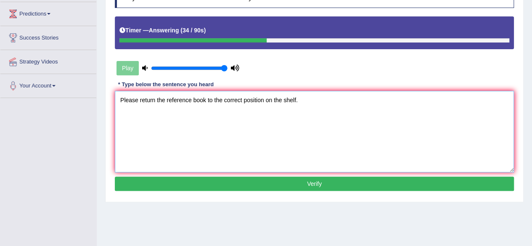
scroll to position [146, 0]
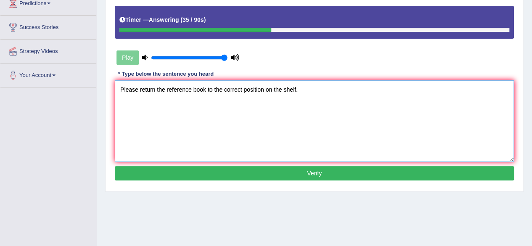
type textarea "Please return the reference book to the correct position on the shelf."
click at [262, 173] on button "Verify" at bounding box center [314, 173] width 399 height 14
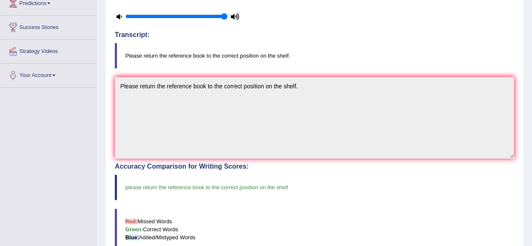
click at [312, 180] on blockquote "please return the reference book to the correct position on the shelf" at bounding box center [314, 187] width 399 height 26
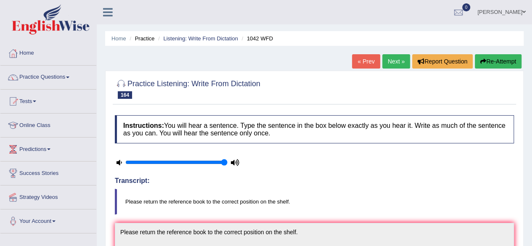
click at [384, 62] on link "Next »" at bounding box center [396, 61] width 28 height 14
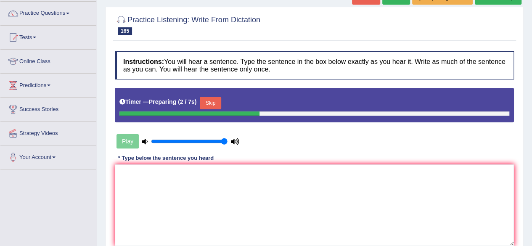
click at [215, 97] on button "Skip" at bounding box center [210, 103] width 21 height 13
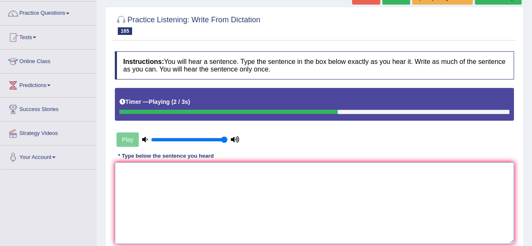
click at [124, 216] on textarea at bounding box center [314, 203] width 399 height 82
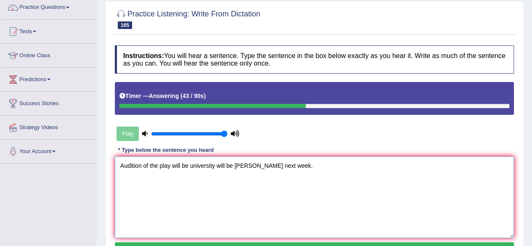
scroll to position [74, 0]
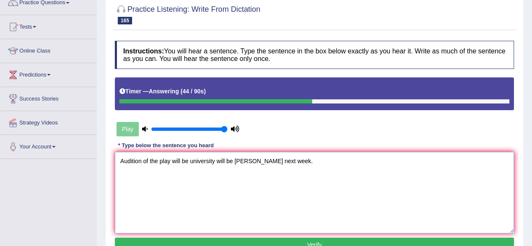
click at [243, 157] on textarea "Audition of the play will be university will be heald next week." at bounding box center [314, 193] width 399 height 82
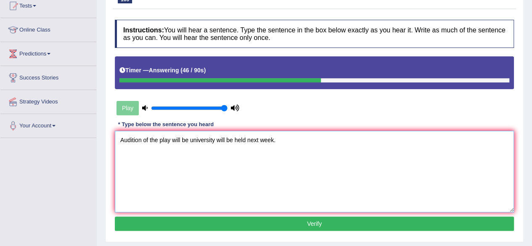
scroll to position [99, 0]
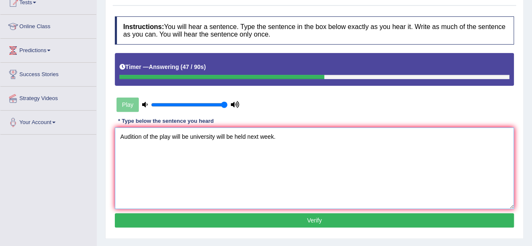
type textarea "Audition of the play will be university will be held next week."
click at [240, 217] on button "Verify" at bounding box center [314, 220] width 399 height 14
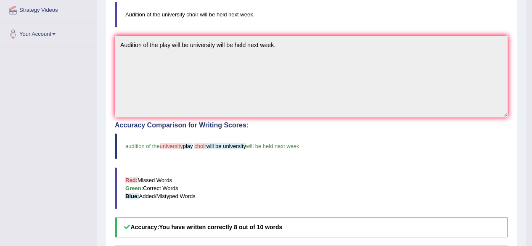
scroll to position [0, 0]
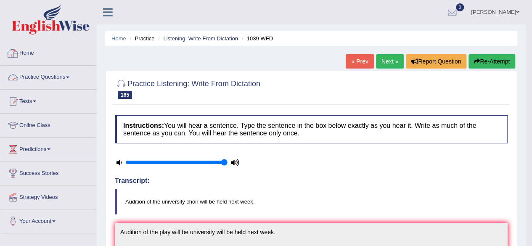
click at [49, 75] on link "Practice Questions" at bounding box center [48, 76] width 96 height 21
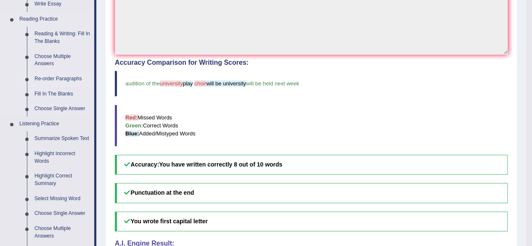
scroll to position [251, 0]
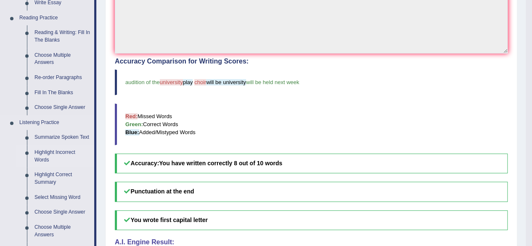
click at [63, 153] on link "Highlight Incorrect Words" at bounding box center [62, 156] width 63 height 22
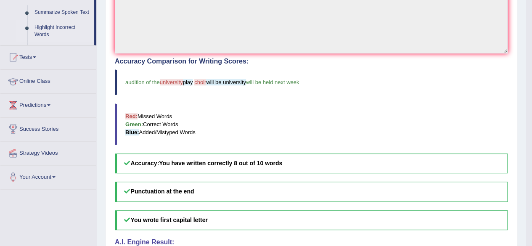
scroll to position [106, 0]
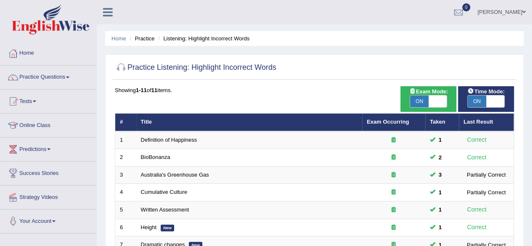
click at [421, 101] on span "ON" at bounding box center [419, 101] width 18 height 12
checkbox input "false"
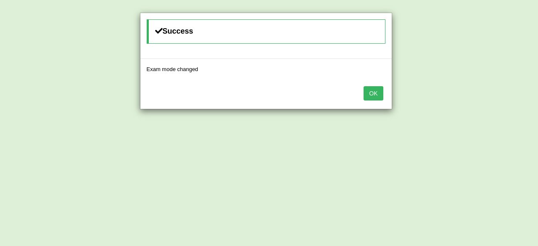
click at [369, 91] on button "OK" at bounding box center [373, 93] width 19 height 14
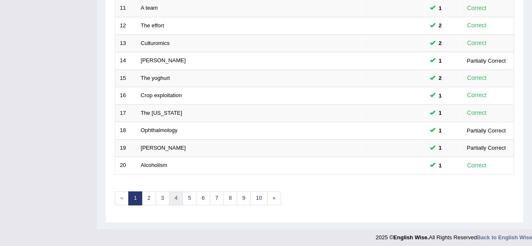
click at [174, 197] on link "4" at bounding box center [176, 198] width 14 height 14
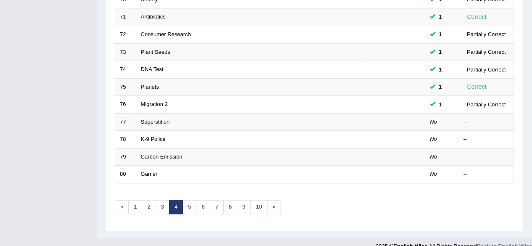
scroll to position [307, 0]
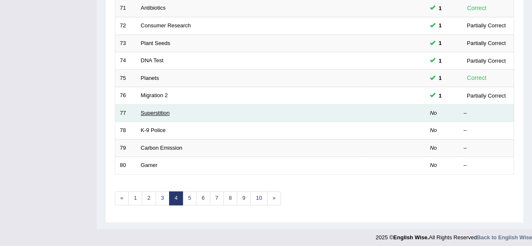
click at [150, 112] on link "Superstition" at bounding box center [155, 113] width 29 height 6
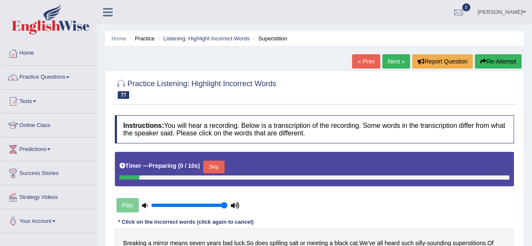
scroll to position [159, 0]
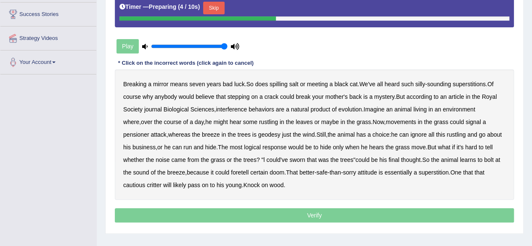
click at [218, 3] on button "Skip" at bounding box center [213, 8] width 21 height 13
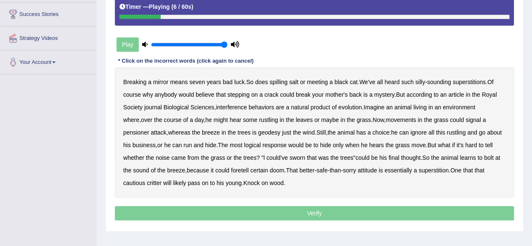
click at [323, 81] on b "meeting" at bounding box center [317, 82] width 21 height 7
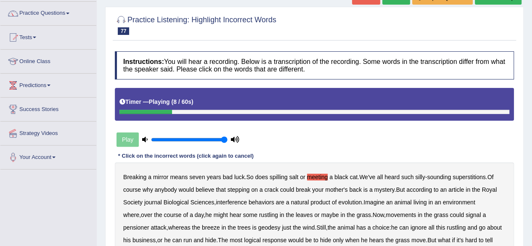
scroll to position [63, 0]
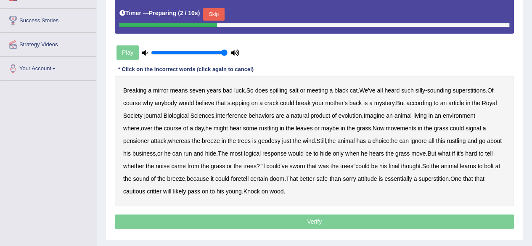
scroll to position [151, 0]
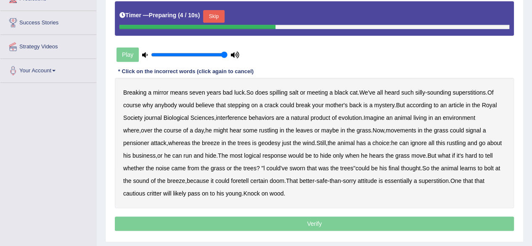
click at [218, 19] on button "Skip" at bounding box center [213, 16] width 21 height 13
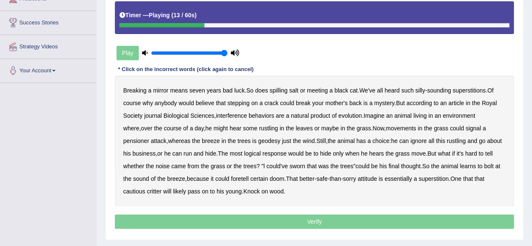
click at [339, 102] on b "mother's" at bounding box center [336, 103] width 22 height 7
click at [230, 114] on b "interference" at bounding box center [231, 115] width 31 height 7
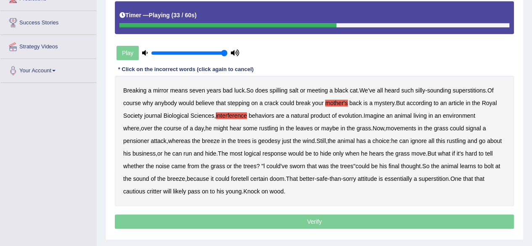
click at [258, 142] on b "geodesy" at bounding box center [269, 140] width 22 height 7
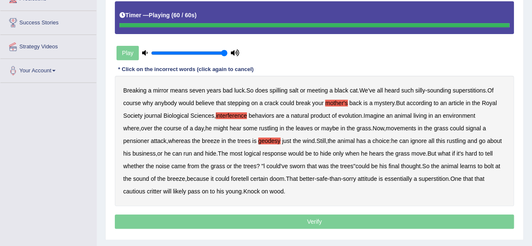
click at [236, 220] on p "Verify" at bounding box center [314, 221] width 399 height 14
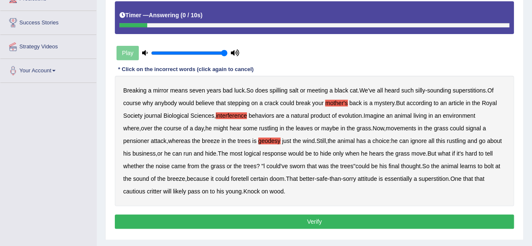
click at [236, 220] on button "Verify" at bounding box center [314, 221] width 399 height 14
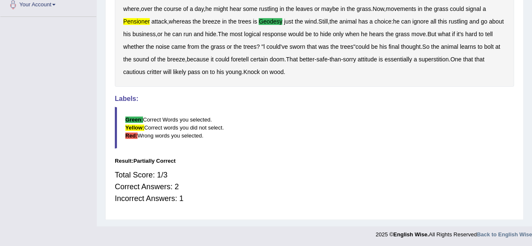
scroll to position [0, 0]
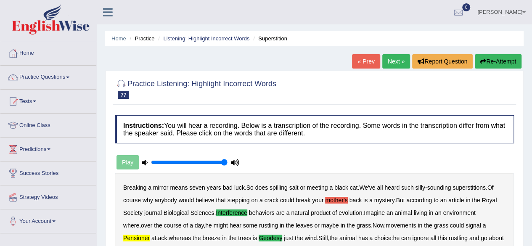
click at [399, 63] on link "Next »" at bounding box center [396, 61] width 28 height 14
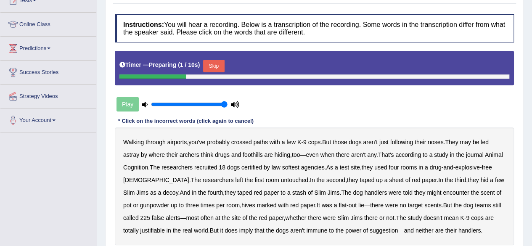
scroll to position [113, 0]
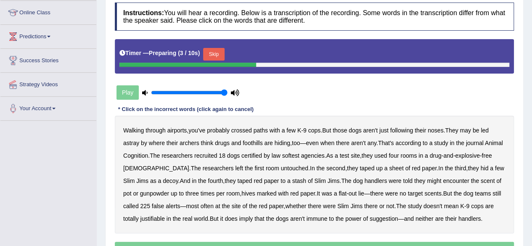
click at [211, 58] on button "Skip" at bounding box center [213, 54] width 21 height 13
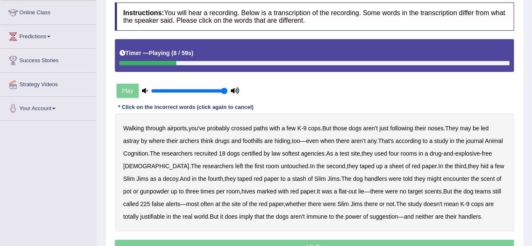
click at [192, 142] on b "archers" at bounding box center [190, 140] width 20 height 7
click at [258, 143] on b "foothills" at bounding box center [253, 140] width 20 height 7
click at [299, 153] on b "softest" at bounding box center [290, 153] width 17 height 7
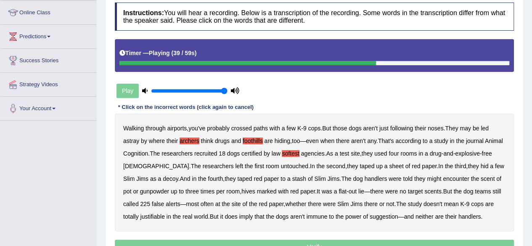
click at [241, 192] on b "hives" at bounding box center [248, 191] width 14 height 7
click at [151, 216] on b "justifiable" at bounding box center [152, 216] width 24 height 7
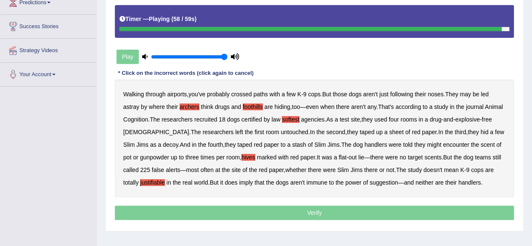
scroll to position [147, 0]
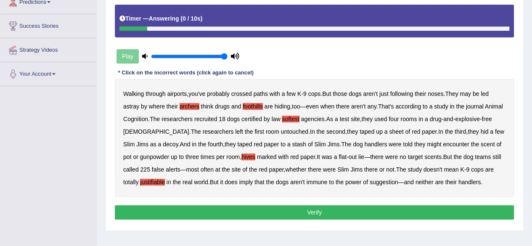
click at [304, 214] on button "Verify" at bounding box center [314, 212] width 399 height 14
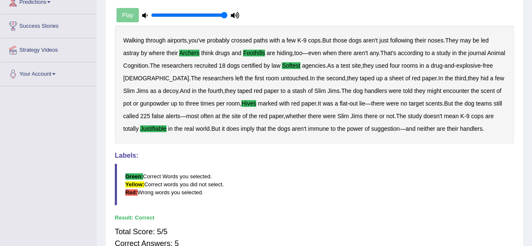
scroll to position [0, 0]
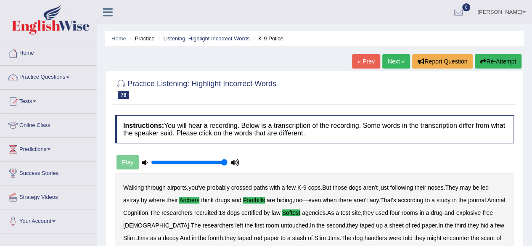
click at [396, 57] on link "Next »" at bounding box center [396, 61] width 28 height 14
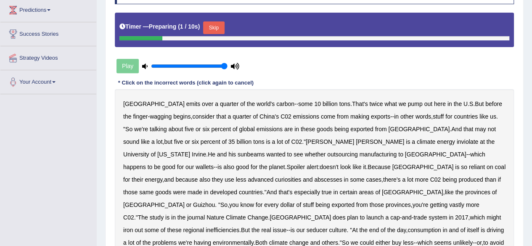
scroll to position [141, 0]
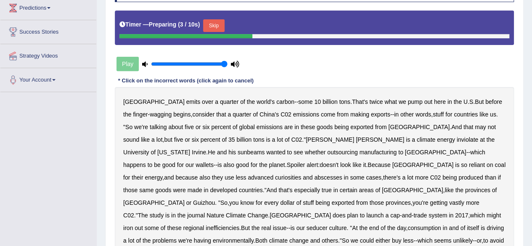
click at [228, 26] on div "Timer — Preparing ( 3 / 10s ) Skip" at bounding box center [314, 25] width 390 height 17
click at [222, 24] on button "Skip" at bounding box center [213, 25] width 21 height 13
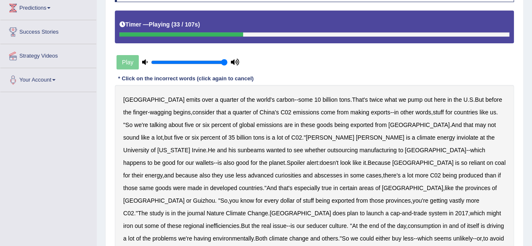
click at [457, 137] on b "inviolate" at bounding box center [467, 137] width 21 height 7
click at [265, 147] on b "sunbeams" at bounding box center [251, 150] width 27 height 7
click at [301, 172] on b "curiosities" at bounding box center [288, 175] width 26 height 7
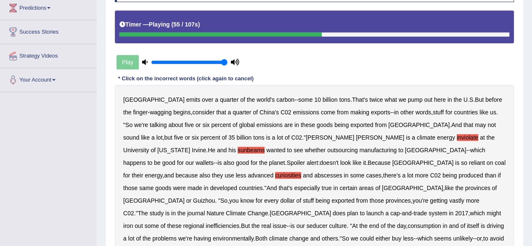
click at [342, 172] on b "abscesses" at bounding box center [328, 175] width 28 height 7
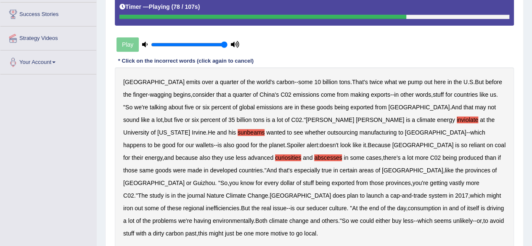
scroll to position [160, 0]
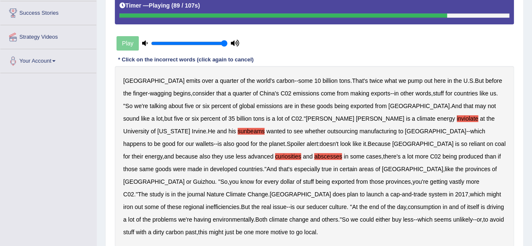
click at [328, 203] on b "seducer" at bounding box center [317, 206] width 21 height 7
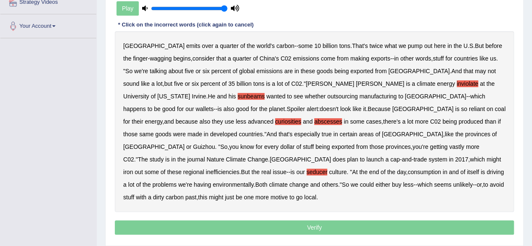
scroll to position [196, 0]
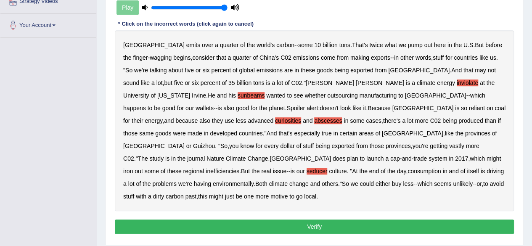
click at [299, 219] on button "Verify" at bounding box center [314, 226] width 399 height 14
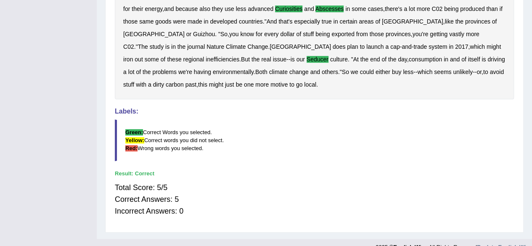
scroll to position [0, 0]
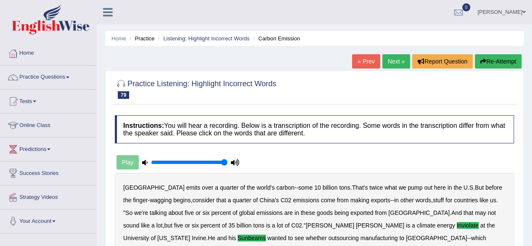
click at [388, 66] on link "Next »" at bounding box center [396, 61] width 28 height 14
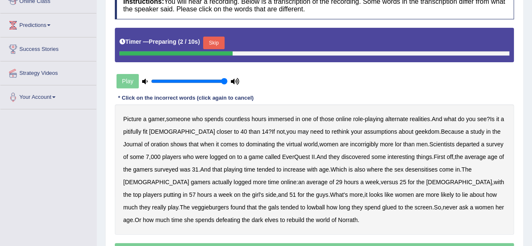
scroll to position [124, 0]
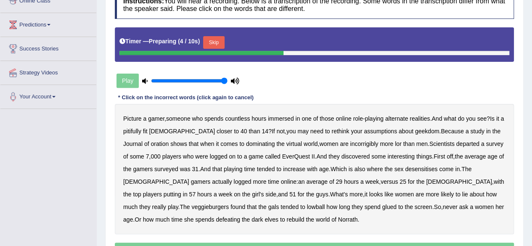
click at [214, 41] on button "Skip" at bounding box center [213, 42] width 21 height 13
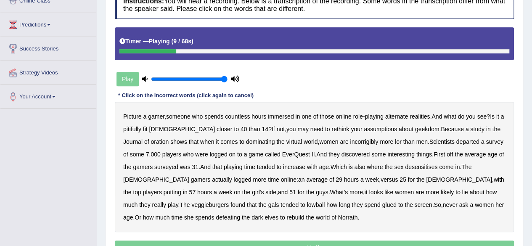
click at [141, 128] on b "pitifully" at bounding box center [132, 129] width 18 height 7
click at [151, 138] on b "oration" at bounding box center [160, 141] width 18 height 7
click at [350, 142] on b "incorrigibly" at bounding box center [364, 141] width 28 height 7
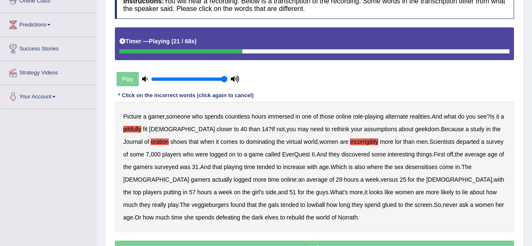
click at [456, 139] on b "departed" at bounding box center [467, 141] width 23 height 7
click at [425, 165] on b "desensitises" at bounding box center [421, 167] width 32 height 7
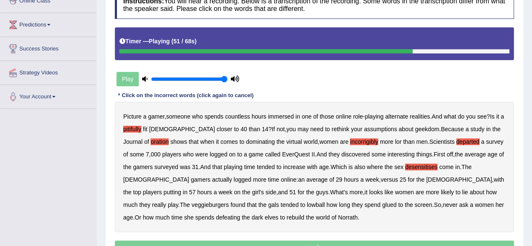
click at [479, 195] on div "Picture a gamer , someone who spends countless hours immersed in one of those o…" at bounding box center [314, 167] width 399 height 130
click at [229, 201] on b "veggieburgers" at bounding box center [209, 204] width 37 height 7
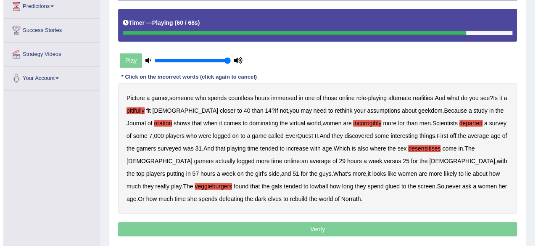
scroll to position [143, 0]
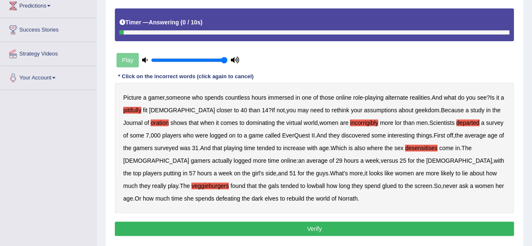
click at [237, 223] on button "Verify" at bounding box center [314, 229] width 399 height 14
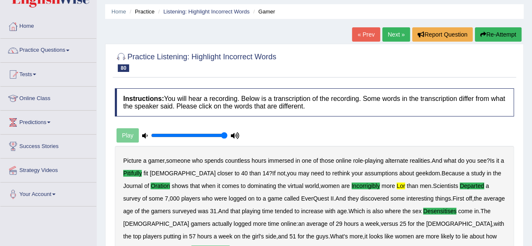
scroll to position [0, 0]
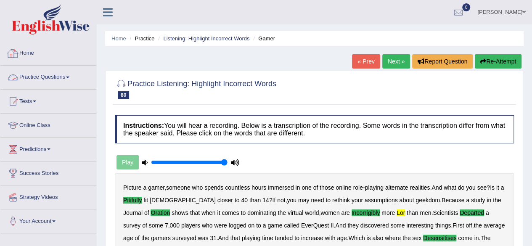
click at [27, 74] on link "Practice Questions" at bounding box center [48, 76] width 96 height 21
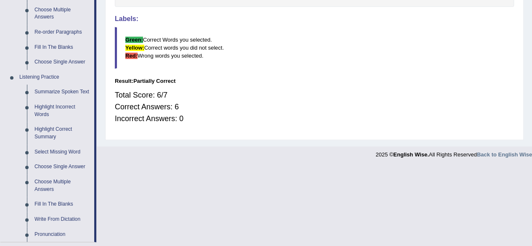
scroll to position [297, 0]
click at [53, 205] on link "Fill In The Blanks" at bounding box center [62, 203] width 63 height 15
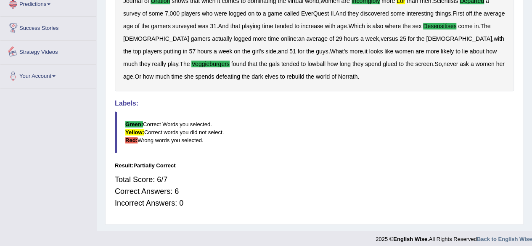
scroll to position [217, 0]
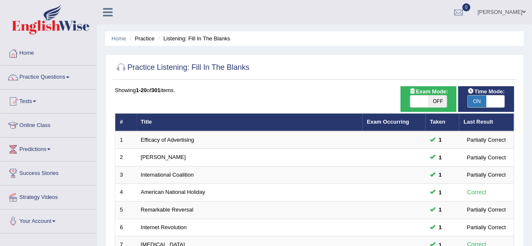
scroll to position [307, 0]
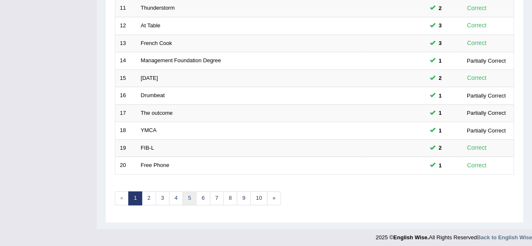
click at [189, 195] on link "5" at bounding box center [189, 198] width 14 height 14
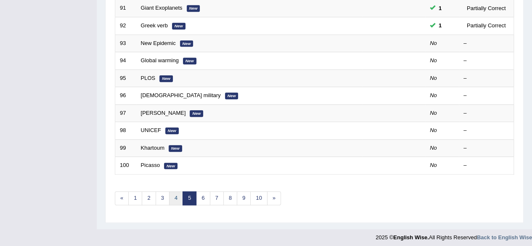
click at [172, 194] on link "4" at bounding box center [176, 198] width 14 height 14
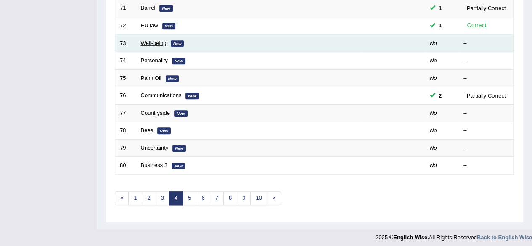
click at [144, 40] on link "Well-being" at bounding box center [154, 43] width 26 height 6
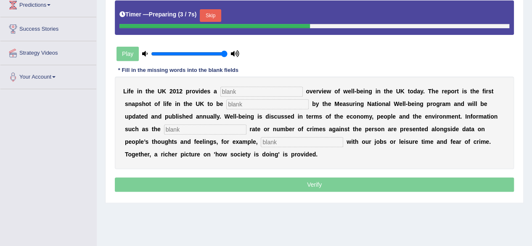
scroll to position [145, 0]
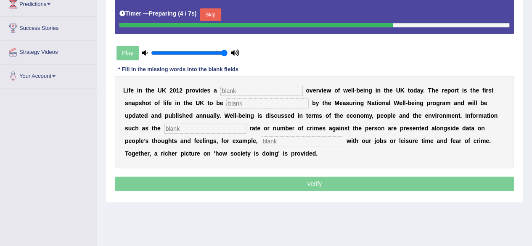
click at [234, 90] on input "text" at bounding box center [261, 91] width 82 height 10
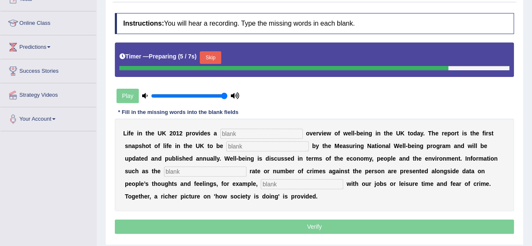
scroll to position [98, 0]
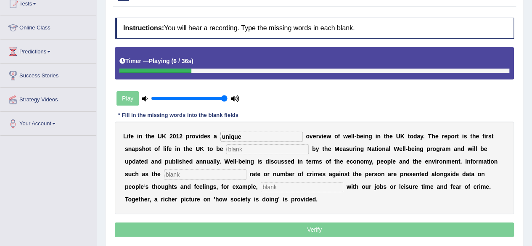
type input "unique"
click at [242, 150] on input "text" at bounding box center [267, 149] width 82 height 10
type input "delived"
click at [212, 175] on input "text" at bounding box center [205, 174] width 82 height 10
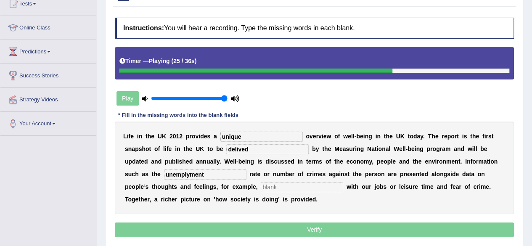
type input "unemplyment"
click at [277, 185] on input "text" at bounding box center [302, 187] width 82 height 10
type input "satifaction"
click at [238, 149] on input "delived" at bounding box center [267, 149] width 82 height 10
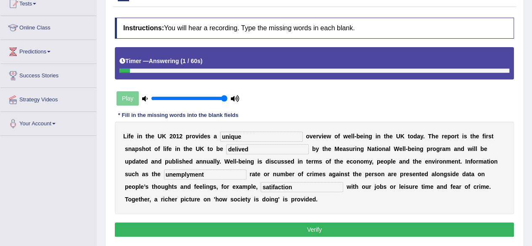
click at [245, 149] on input "delived" at bounding box center [267, 149] width 82 height 10
type input "delivered"
click at [188, 174] on input "unemplyment" at bounding box center [205, 174] width 82 height 10
type input "unemployment"
click at [260, 222] on button "Verify" at bounding box center [314, 229] width 399 height 14
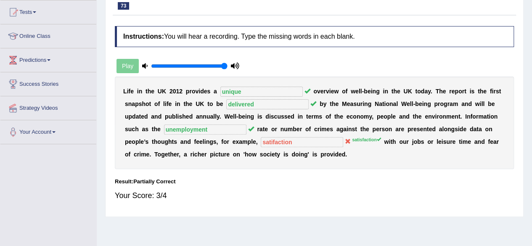
scroll to position [0, 0]
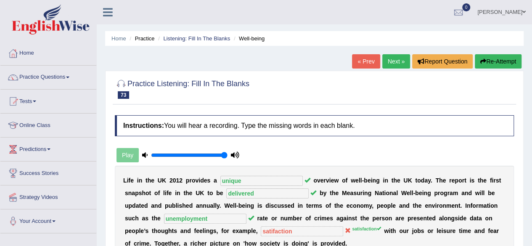
click at [391, 59] on link "Next »" at bounding box center [396, 61] width 28 height 14
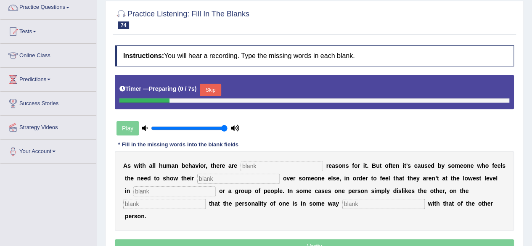
scroll to position [79, 0]
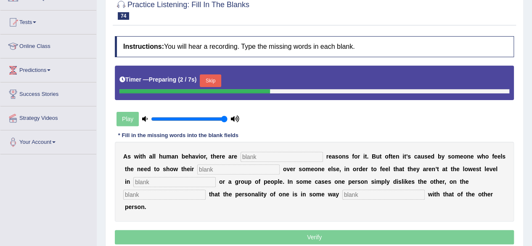
click at [262, 158] on input "text" at bounding box center [281, 157] width 82 height 10
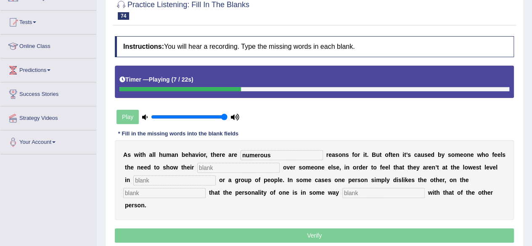
type input "numerous"
click at [234, 169] on input "text" at bounding box center [238, 168] width 82 height 10
type input "superioity"
click at [172, 180] on input "text" at bounding box center [174, 180] width 82 height 10
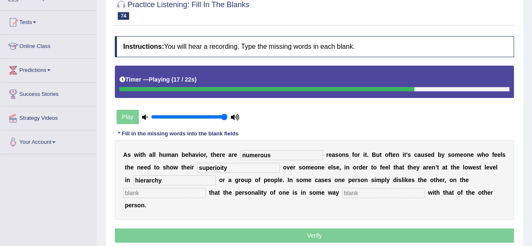
type input "hierarchy"
click at [155, 193] on input "text" at bounding box center [164, 193] width 82 height 10
type input "basis"
click at [361, 190] on input "text" at bounding box center [383, 193] width 82 height 10
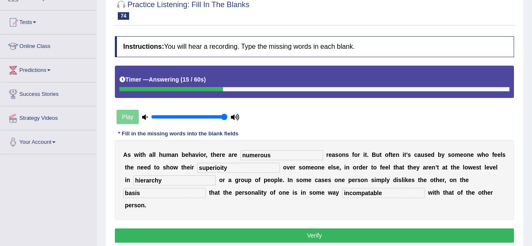
type input "incompatable"
click at [219, 167] on input "superioity" at bounding box center [238, 168] width 82 height 10
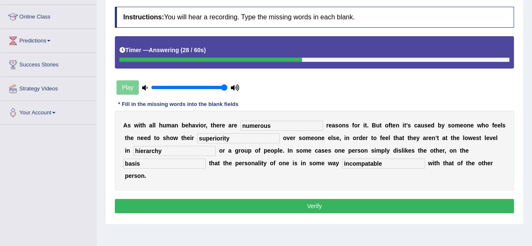
scroll to position [111, 0]
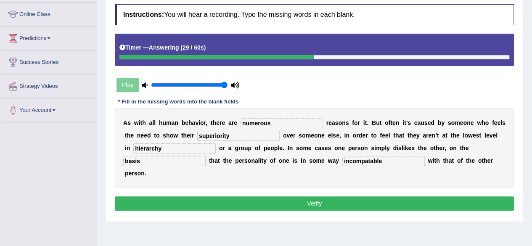
type input "superiority"
click at [326, 201] on button "Verify" at bounding box center [314, 203] width 399 height 14
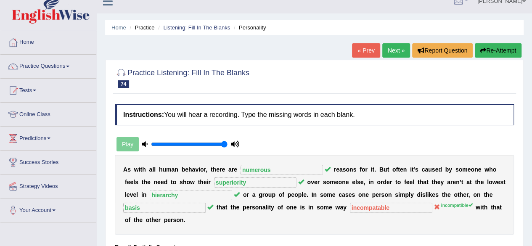
scroll to position [0, 0]
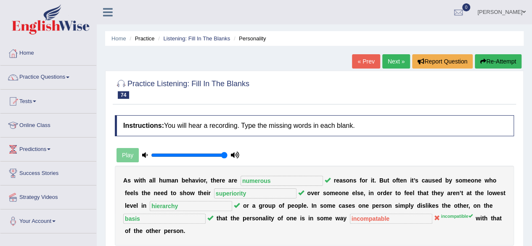
click at [393, 62] on link "Next »" at bounding box center [396, 61] width 28 height 14
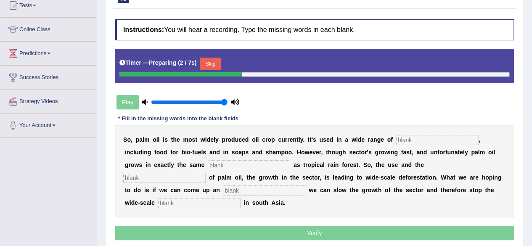
click at [217, 64] on button "Skip" at bounding box center [210, 64] width 21 height 13
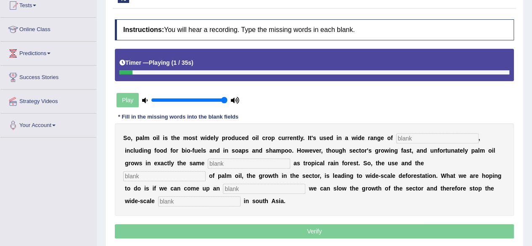
click at [429, 136] on input "text" at bounding box center [437, 138] width 82 height 10
type input "industries"
click at [267, 164] on input "text" at bounding box center [249, 164] width 82 height 10
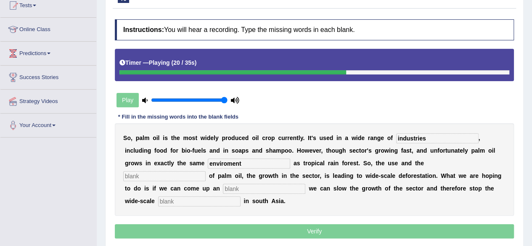
type input "enviroment"
click at [176, 175] on input "text" at bounding box center [164, 176] width 82 height 10
type input "developemnt"
click at [249, 187] on input "text" at bounding box center [264, 189] width 82 height 10
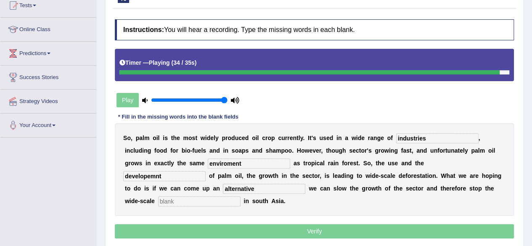
type input "alternative"
click at [206, 201] on input "text" at bounding box center [199, 201] width 82 height 10
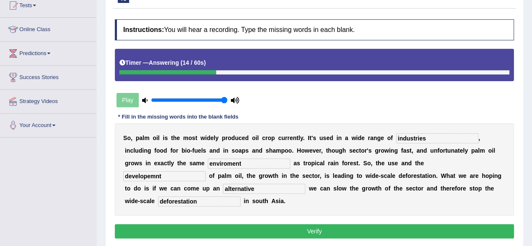
type input "deforestation"
click at [228, 162] on input "enviroment" at bounding box center [249, 164] width 82 height 10
type input "environment"
click at [151, 175] on input "developemnt" at bounding box center [164, 176] width 82 height 10
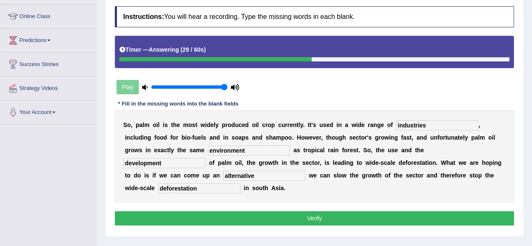
scroll to position [109, 0]
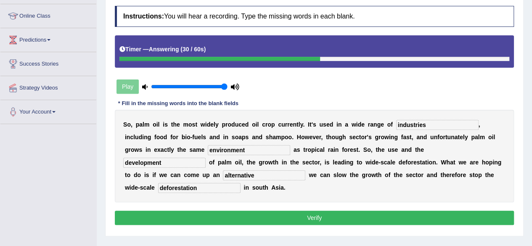
type input "development"
click at [201, 215] on button "Verify" at bounding box center [314, 218] width 399 height 14
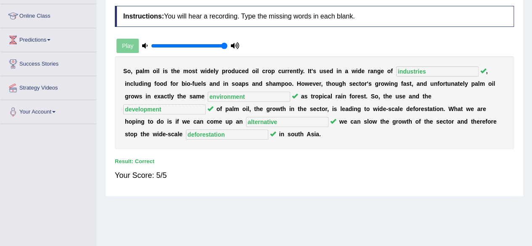
scroll to position [0, 0]
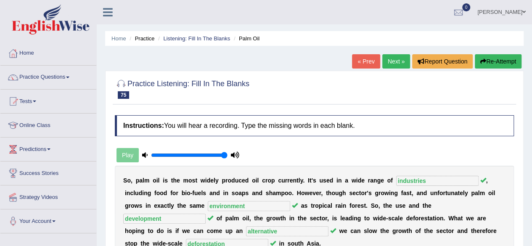
click at [395, 57] on link "Next »" at bounding box center [396, 61] width 28 height 14
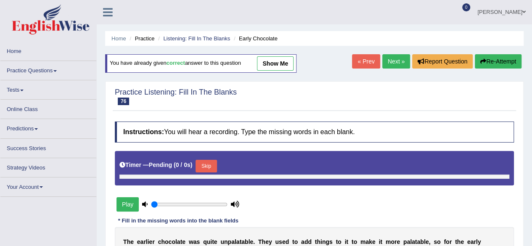
type input "1"
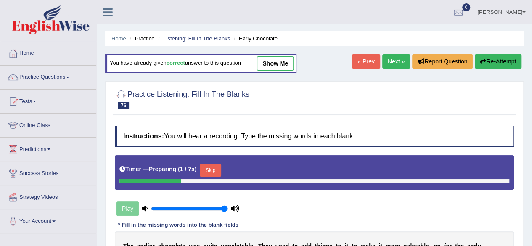
click at [391, 62] on link "Next »" at bounding box center [396, 61] width 28 height 14
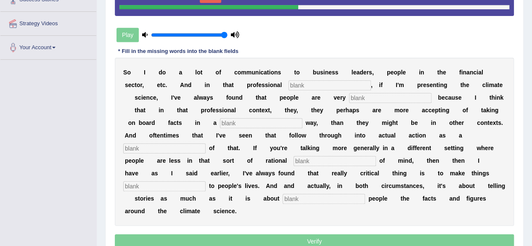
scroll to position [174, 0]
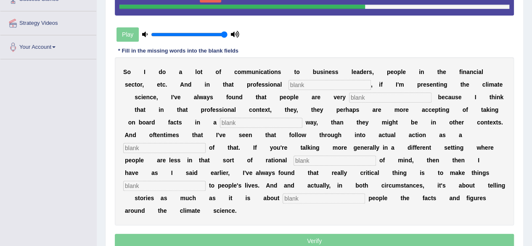
click at [321, 80] on input "text" at bounding box center [329, 85] width 82 height 10
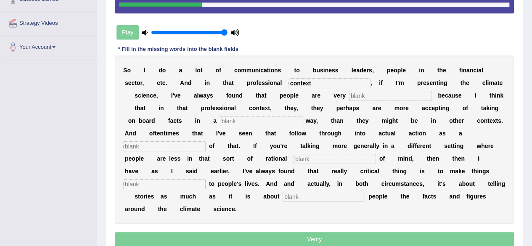
type input "context"
click at [371, 96] on input "text" at bounding box center [390, 96] width 82 height 10
type input "reseptive"
click at [284, 122] on input "text" at bounding box center [261, 121] width 82 height 10
type input "rational"
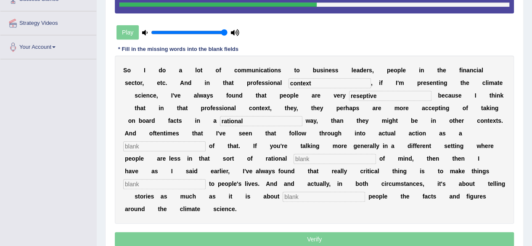
click at [356, 96] on input "reseptive" at bounding box center [390, 96] width 82 height 10
type input "receptive"
click at [181, 143] on input "text" at bounding box center [164, 146] width 82 height 10
type input "consequences"
click at [309, 161] on input "text" at bounding box center [334, 159] width 82 height 10
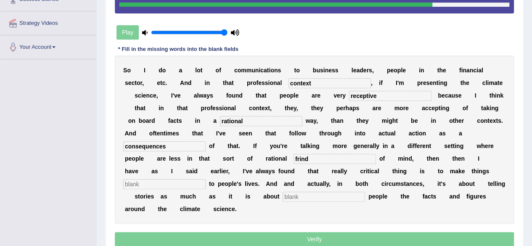
type input "frind"
click at [195, 182] on input "text" at bounding box center [164, 184] width 82 height 10
type input "well"
click at [320, 192] on input "text" at bounding box center [324, 197] width 82 height 10
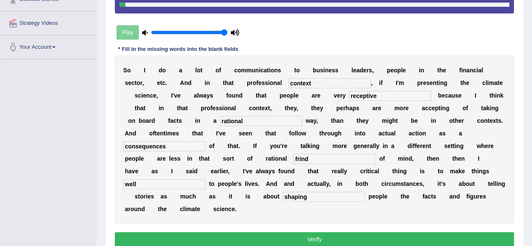
type input "shaping"
click at [309, 160] on input "frind" at bounding box center [334, 159] width 82 height 10
type input "friend"
click at [274, 233] on button "Verify" at bounding box center [314, 239] width 399 height 14
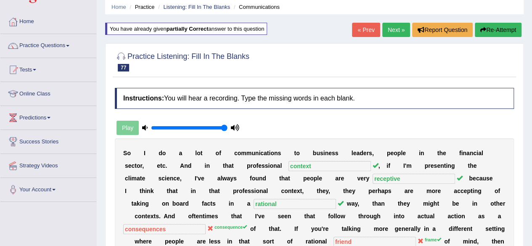
scroll to position [0, 0]
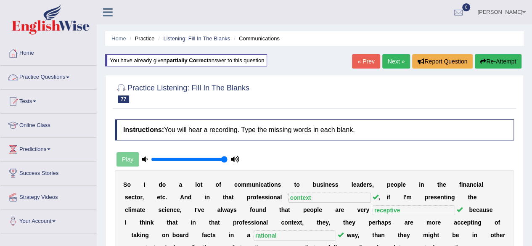
click at [37, 82] on link "Practice Questions" at bounding box center [48, 76] width 96 height 21
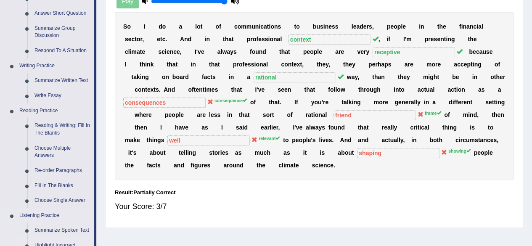
scroll to position [158, 0]
click at [69, 83] on link "Summarize Written Text" at bounding box center [62, 81] width 63 height 15
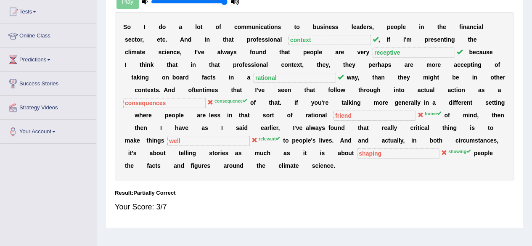
scroll to position [177, 0]
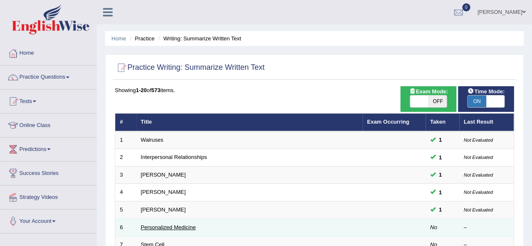
click at [180, 224] on link "Personalized Medicine" at bounding box center [168, 227] width 55 height 6
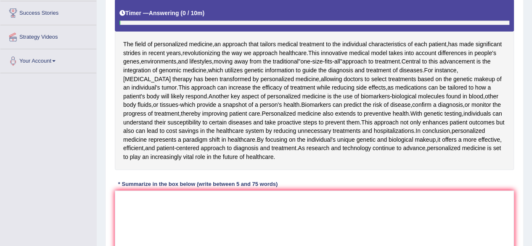
scroll to position [161, 0]
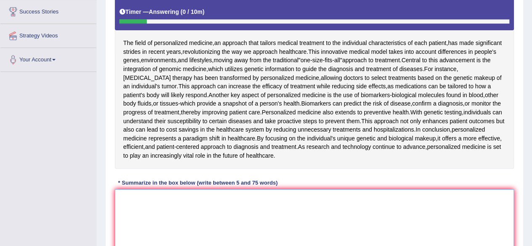
click at [180, 224] on textarea at bounding box center [314, 230] width 399 height 82
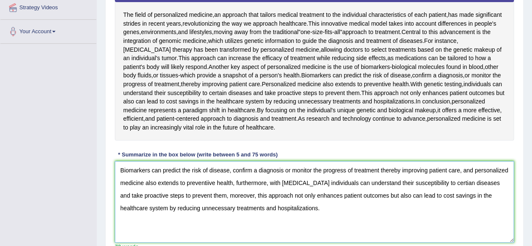
scroll to position [190, 0]
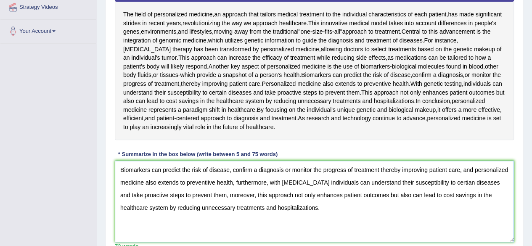
click at [207, 187] on textarea "Biomarkers can predict the risk of disease, confirm a diagnosis or monitor the …" at bounding box center [314, 202] width 399 height 82
click at [457, 183] on textarea "Biomarkers can predict the risk of disease, confirm a diagnosis or monitor the …" at bounding box center [314, 202] width 399 height 82
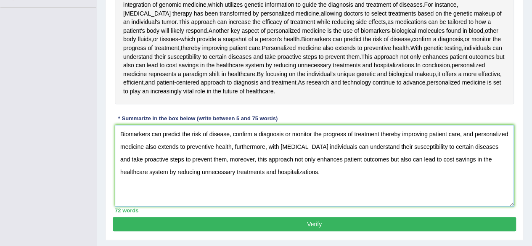
scroll to position [227, 0]
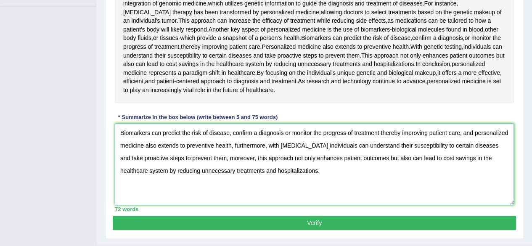
type textarea "Biomarkers can predict the risk of disease, confirm a diagnosis or monitor the …"
click at [281, 217] on button "Verify" at bounding box center [314, 223] width 403 height 14
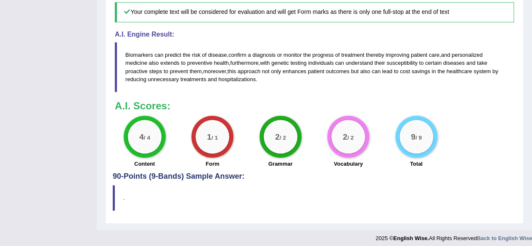
scroll to position [400, 0]
